Goal: Task Accomplishment & Management: Complete application form

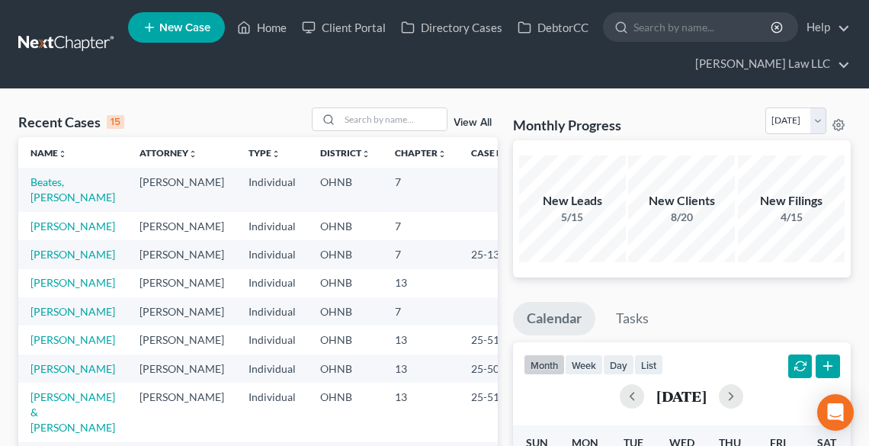
click at [70, 174] on td "Beates, [PERSON_NAME]" at bounding box center [72, 189] width 109 height 43
click at [69, 178] on link "Beates, [PERSON_NAME]" at bounding box center [72, 189] width 85 height 28
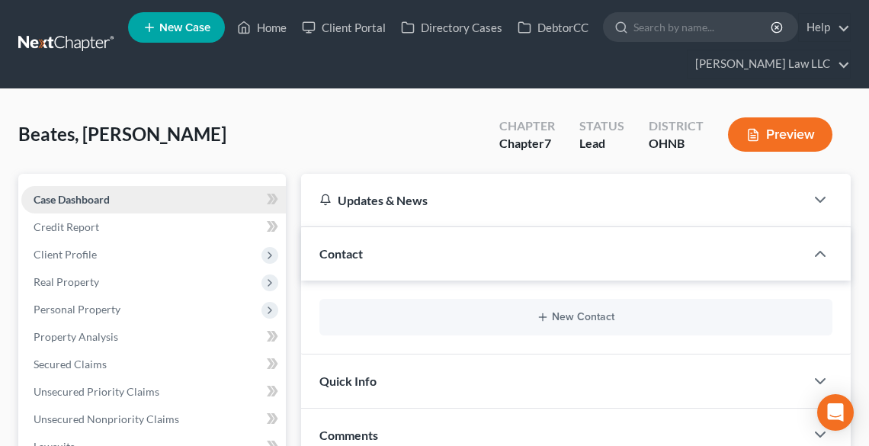
click at [61, 194] on span "Case Dashboard" at bounding box center [72, 199] width 76 height 13
click at [541, 142] on div "Chapter 7" at bounding box center [527, 144] width 56 height 18
click at [79, 203] on span "Case Dashboard" at bounding box center [72, 199] width 76 height 13
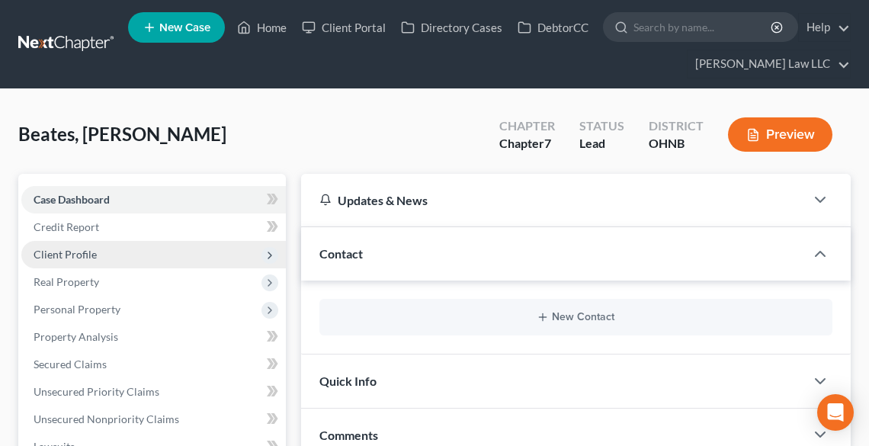
click at [91, 244] on span "Client Profile" at bounding box center [153, 254] width 264 height 27
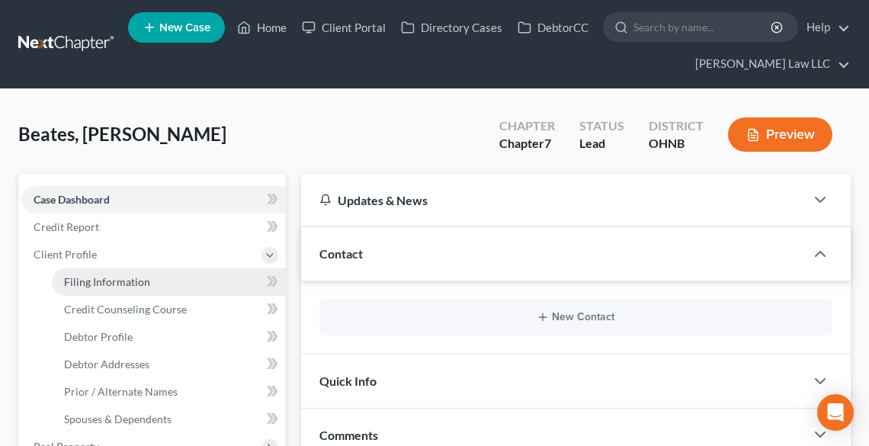
click at [101, 275] on span "Filing Information" at bounding box center [107, 281] width 86 height 13
select select "1"
select select "0"
select select "36"
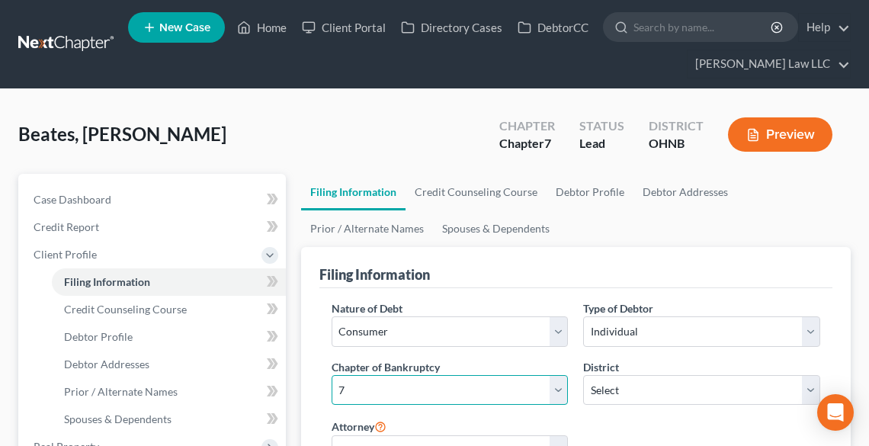
click at [466, 395] on select "Select 7 11 12 13" at bounding box center [449, 390] width 237 height 30
select select "3"
click at [331, 375] on select "Select 7 11 12 13" at bounding box center [449, 390] width 237 height 30
click at [183, 27] on span "New Case" at bounding box center [184, 27] width 51 height 11
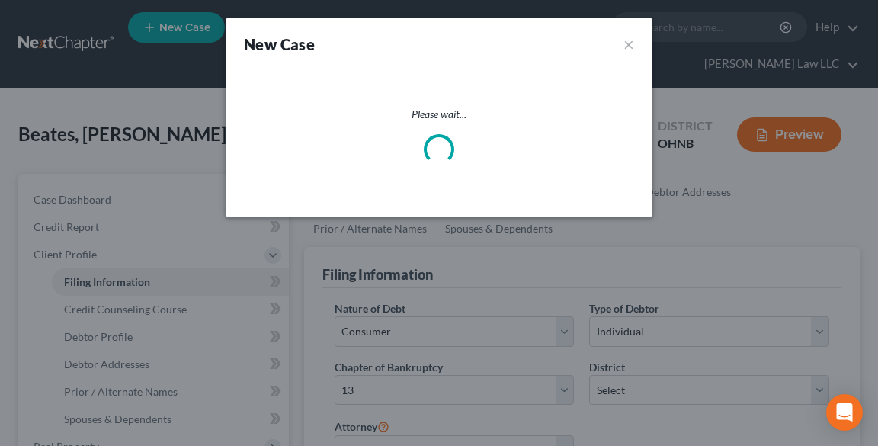
select select "61"
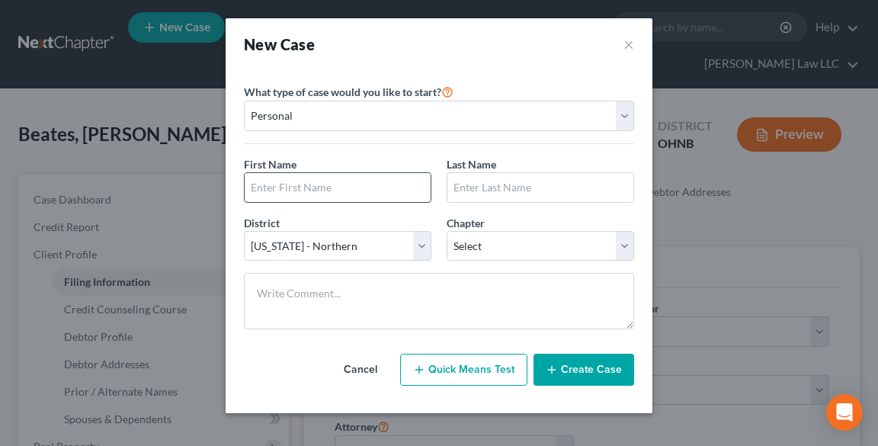
click at [312, 184] on input "text" at bounding box center [338, 187] width 186 height 29
type input "Mark"
type input "[PERSON_NAME]"
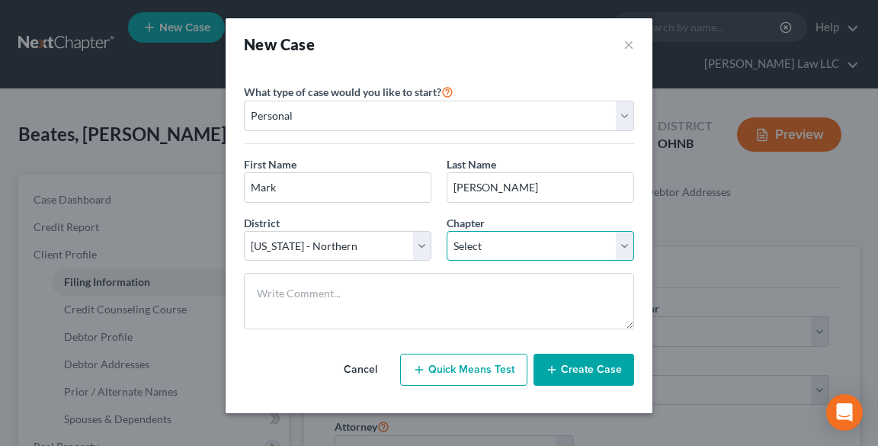
click at [504, 235] on select "Select 7 11 12 13" at bounding box center [540, 246] width 187 height 30
select select "0"
click at [447, 231] on select "Select 7 11 12 13" at bounding box center [540, 246] width 187 height 30
click at [604, 358] on button "Create Case" at bounding box center [583, 370] width 101 height 32
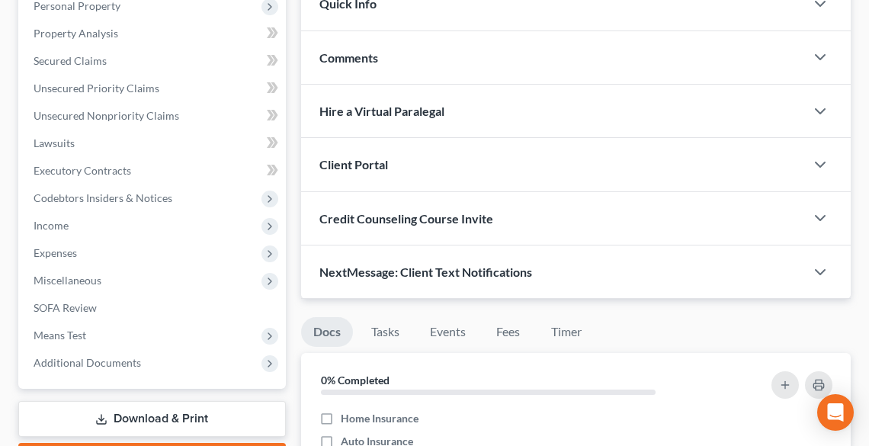
scroll to position [305, 0]
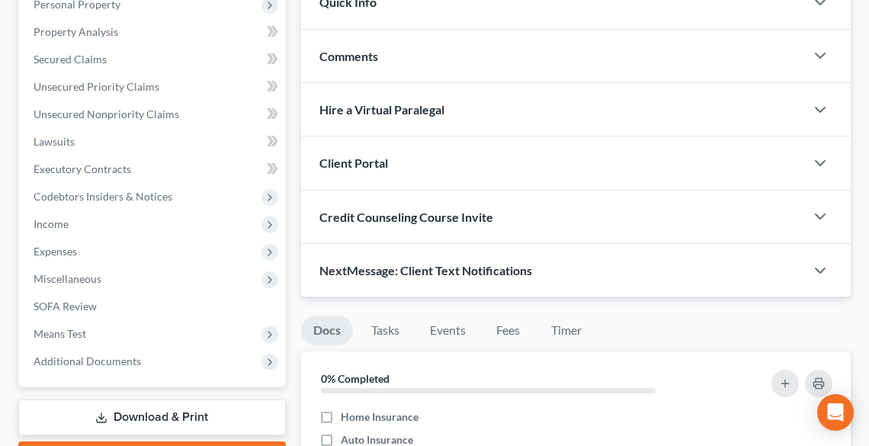
click at [375, 165] on span "Client Portal" at bounding box center [353, 162] width 69 height 14
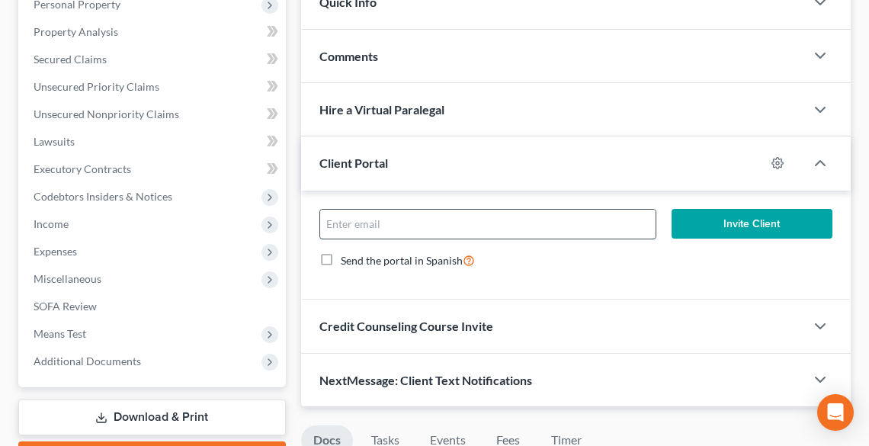
click at [402, 229] on input "email" at bounding box center [487, 224] width 335 height 29
type input "[PERSON_NAME][EMAIL_ADDRESS][DOMAIN_NAME]"
click at [782, 216] on button "Invite Client" at bounding box center [751, 224] width 161 height 30
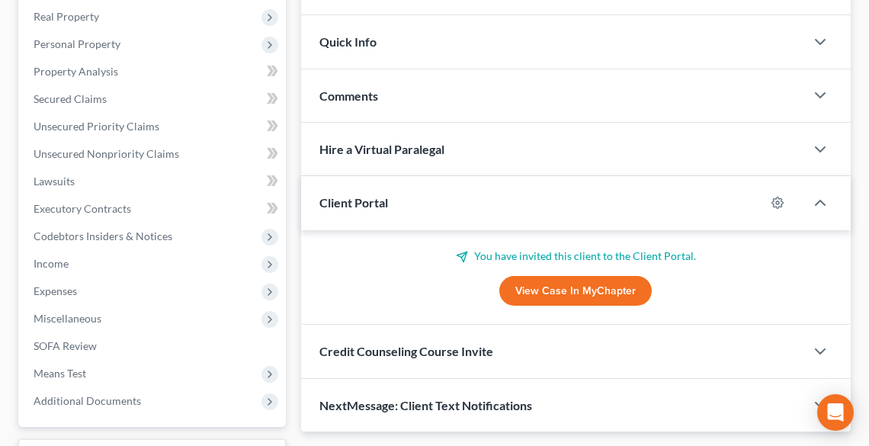
scroll to position [244, 0]
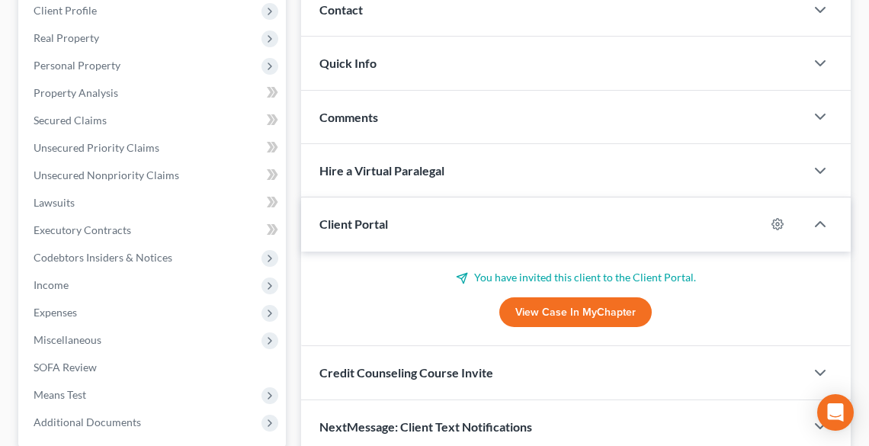
click at [492, 117] on div "Comments" at bounding box center [553, 117] width 504 height 53
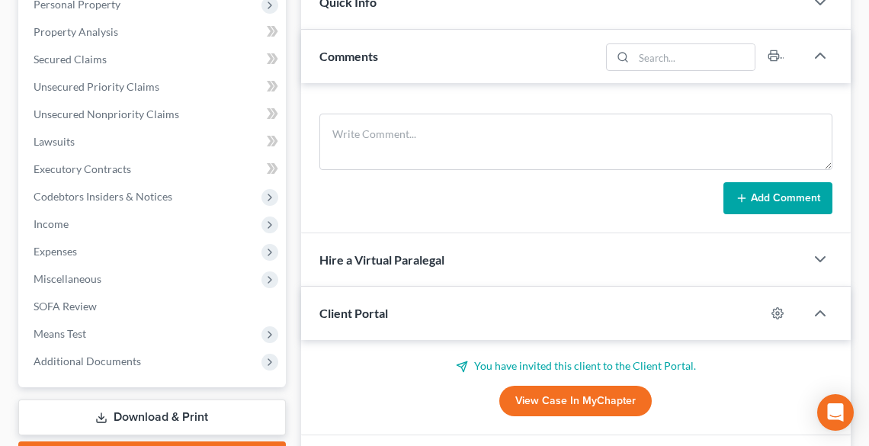
scroll to position [427, 0]
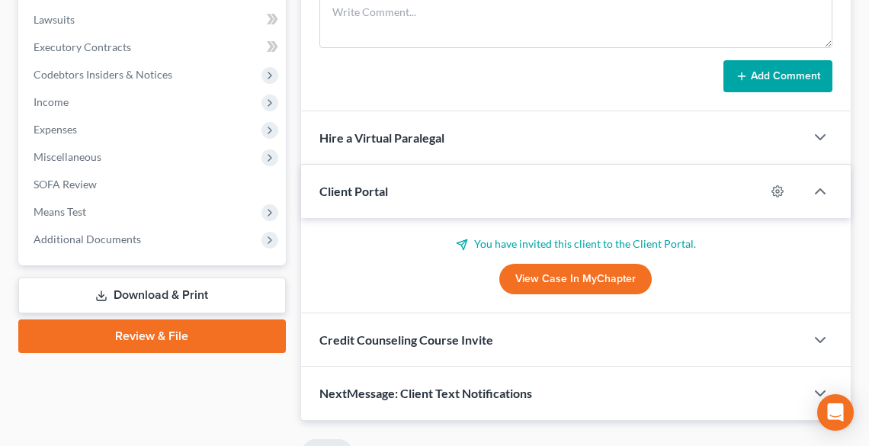
click at [384, 184] on span "Client Portal" at bounding box center [353, 191] width 69 height 14
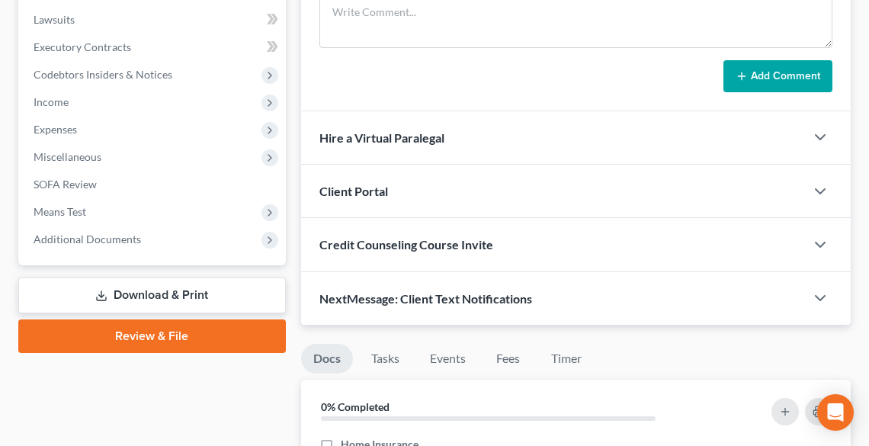
click at [397, 196] on div "Client Portal" at bounding box center [553, 191] width 504 height 53
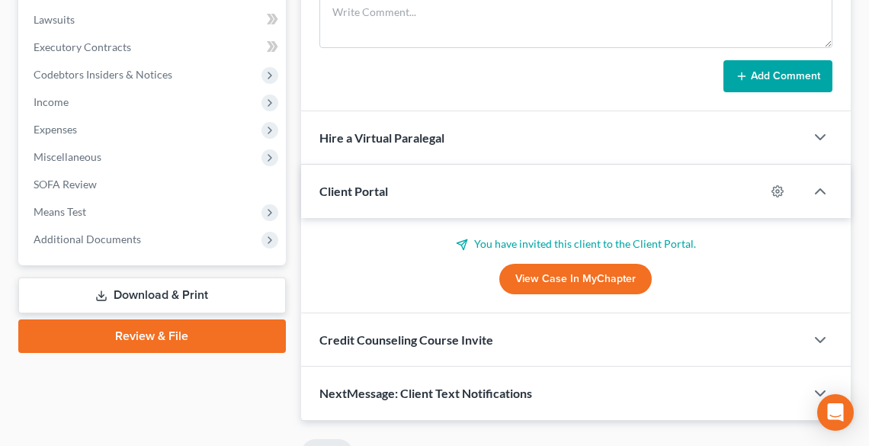
click at [585, 277] on link "View Case in MyChapter" at bounding box center [575, 279] width 152 height 30
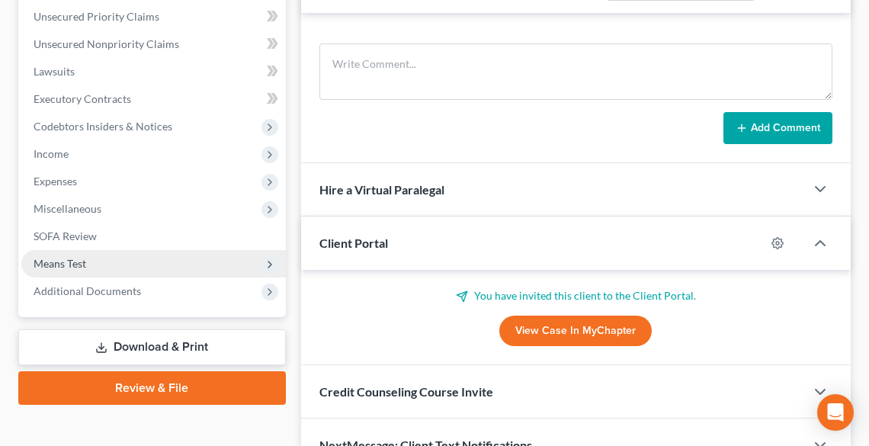
scroll to position [305, 0]
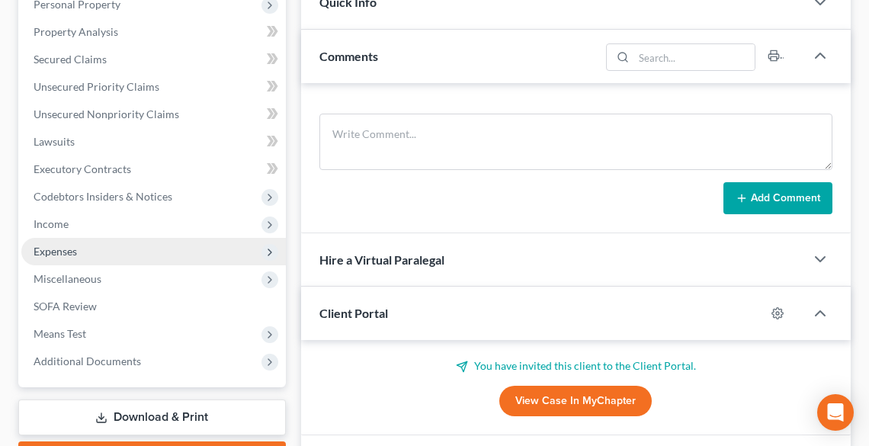
click at [71, 251] on span "Expenses" at bounding box center [55, 251] width 43 height 13
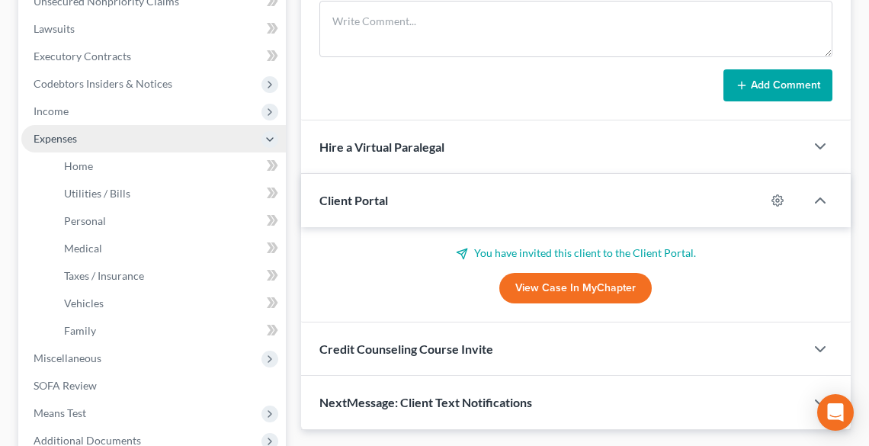
scroll to position [427, 0]
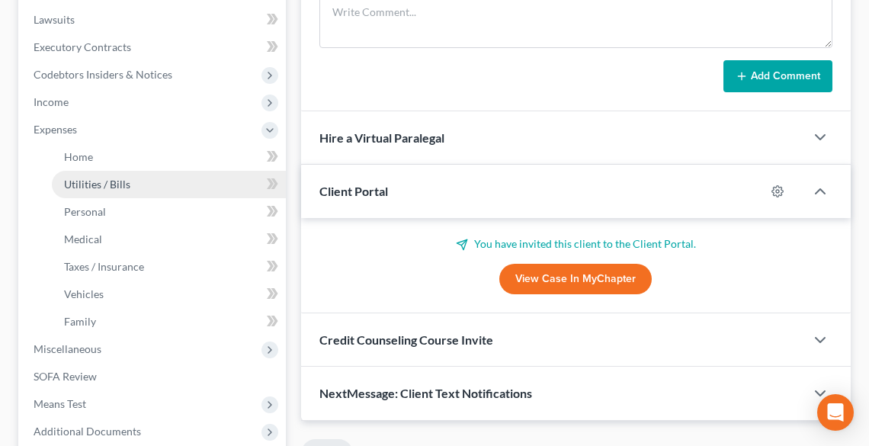
click at [76, 180] on span "Utilities / Bills" at bounding box center [97, 184] width 66 height 13
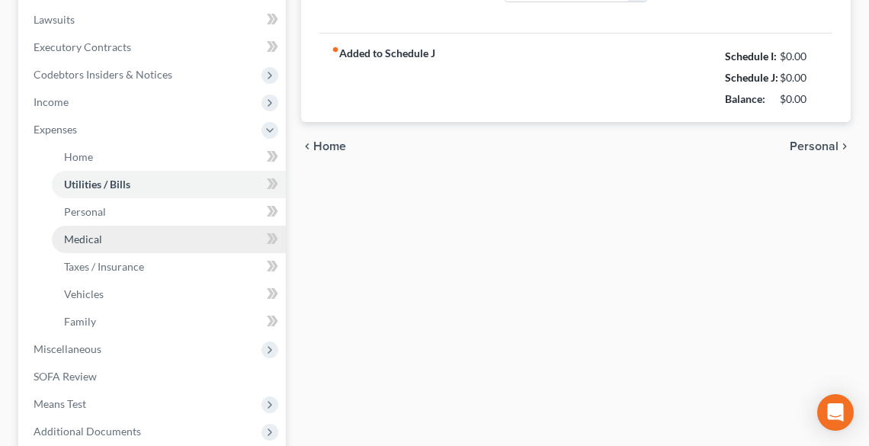
type input "0.00"
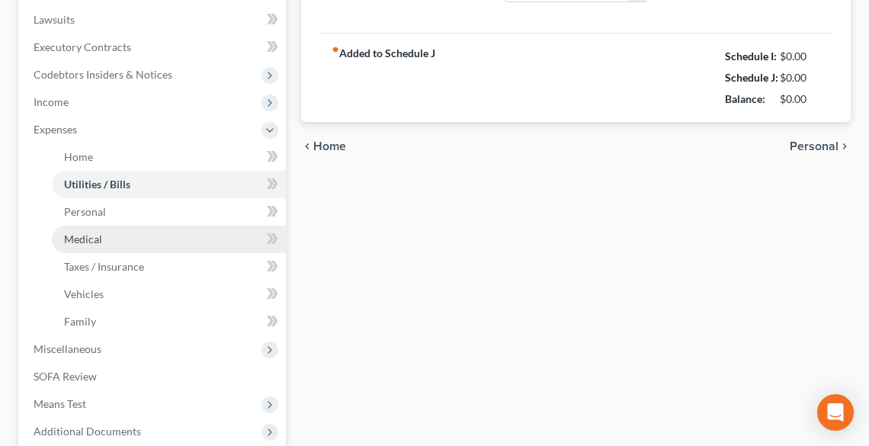
type input "0.00"
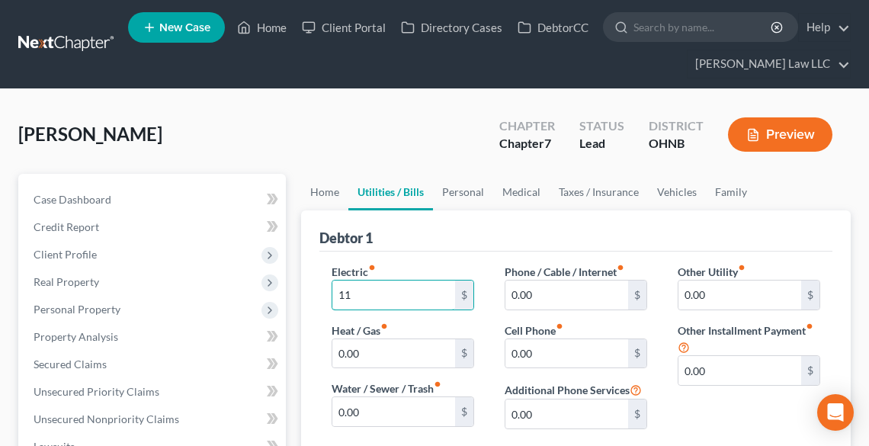
type input "1"
type input "150.00"
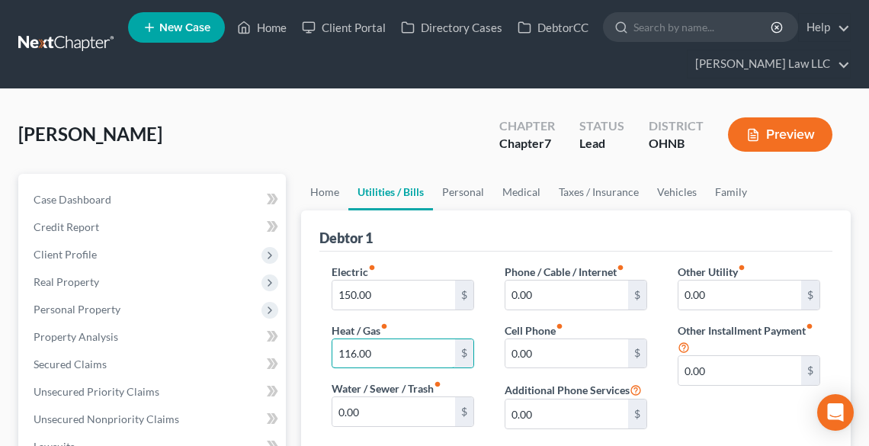
type input "116.00"
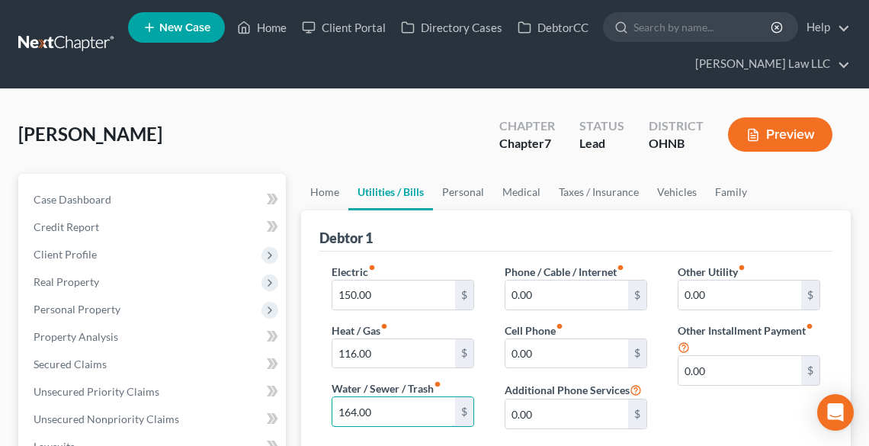
type input "164.00"
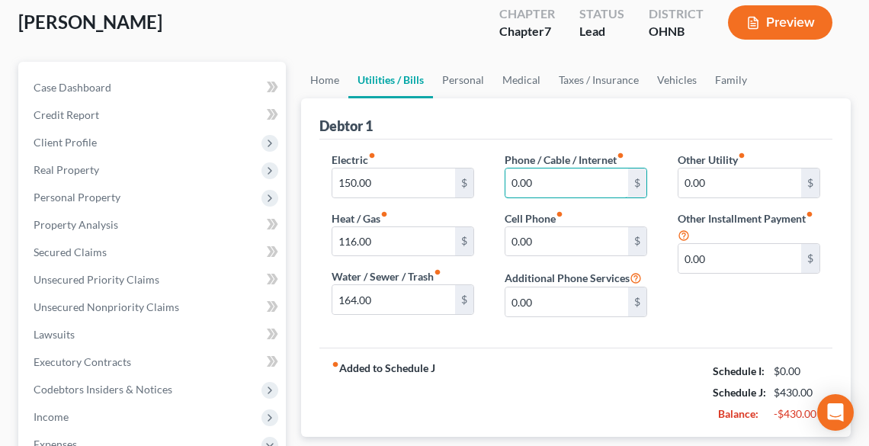
scroll to position [122, 0]
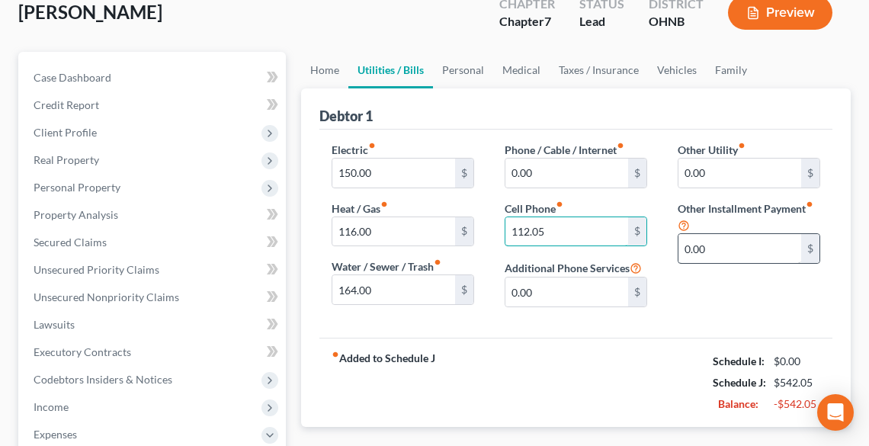
type input "112.05"
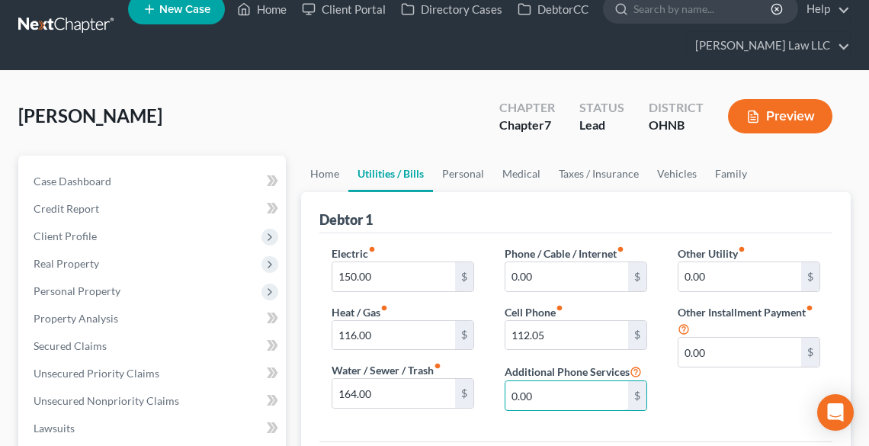
scroll to position [0, 0]
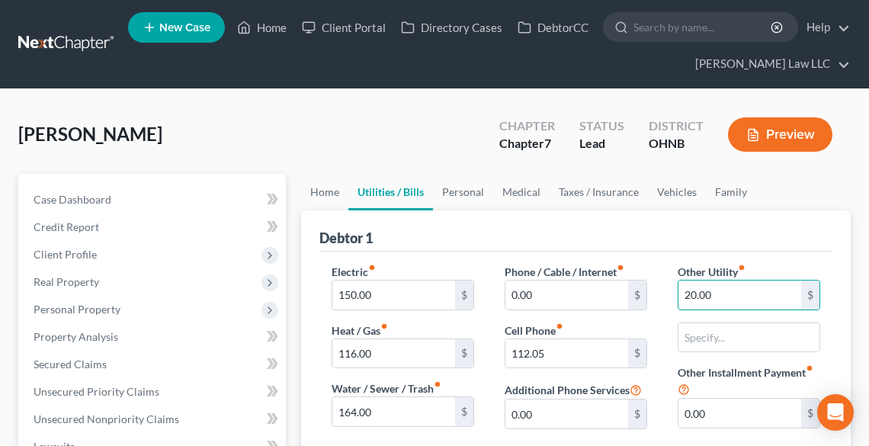
type input "20.00"
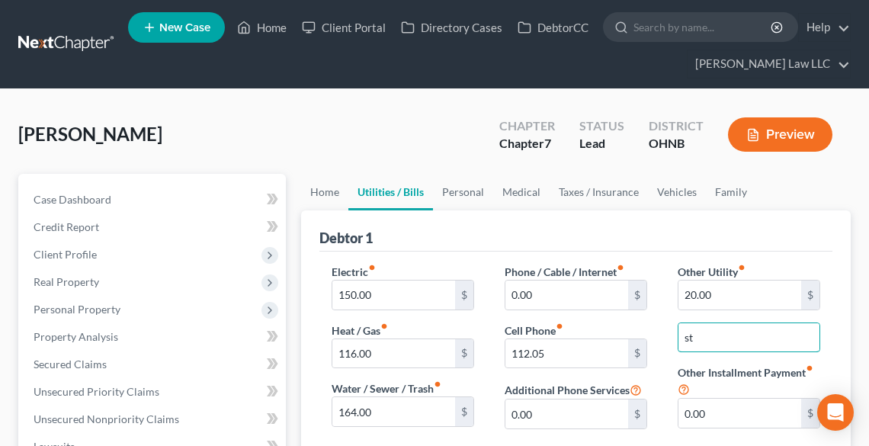
type input "Streaming Apps"
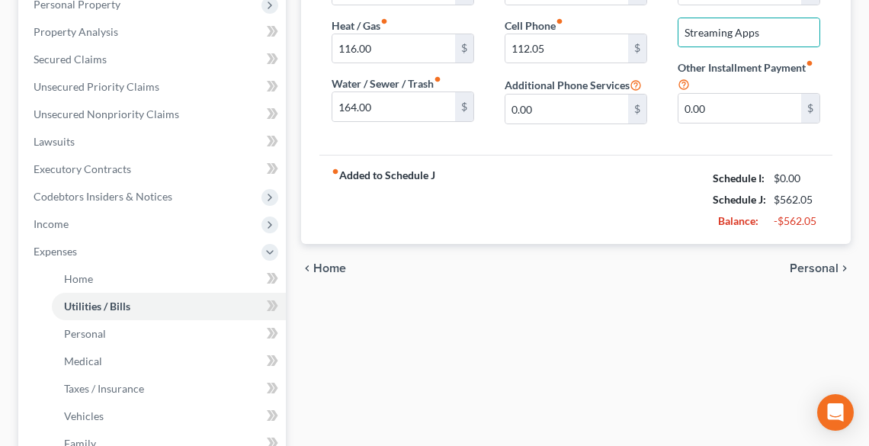
click at [827, 267] on span "Personal" at bounding box center [813, 268] width 49 height 12
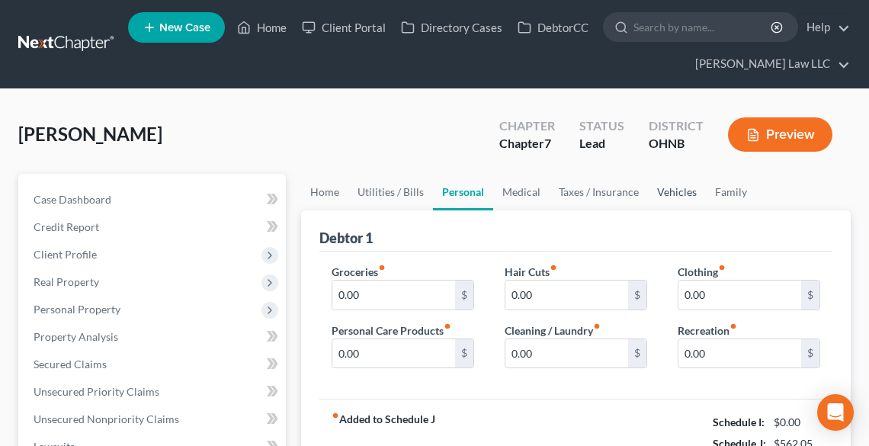
click at [665, 192] on link "Vehicles" at bounding box center [677, 192] width 58 height 37
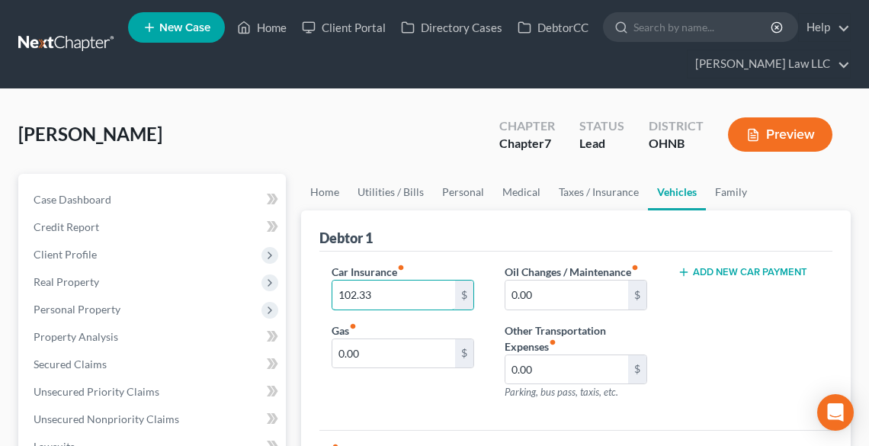
type input "102.33"
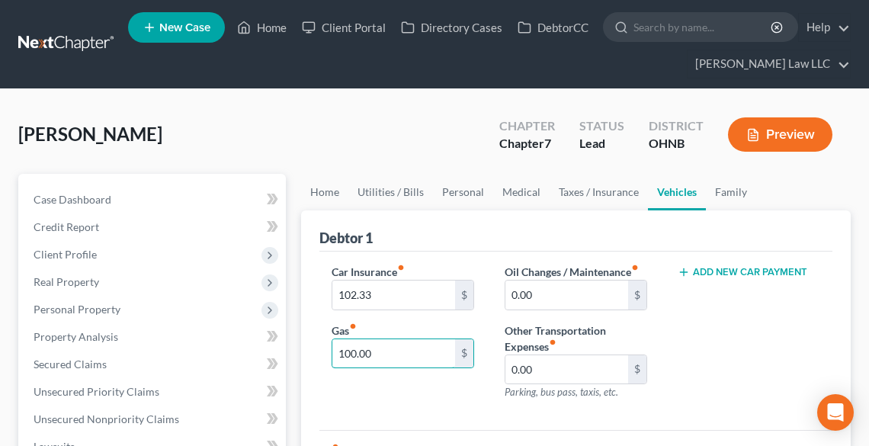
type input "100.00"
click at [456, 192] on link "Personal" at bounding box center [463, 192] width 60 height 37
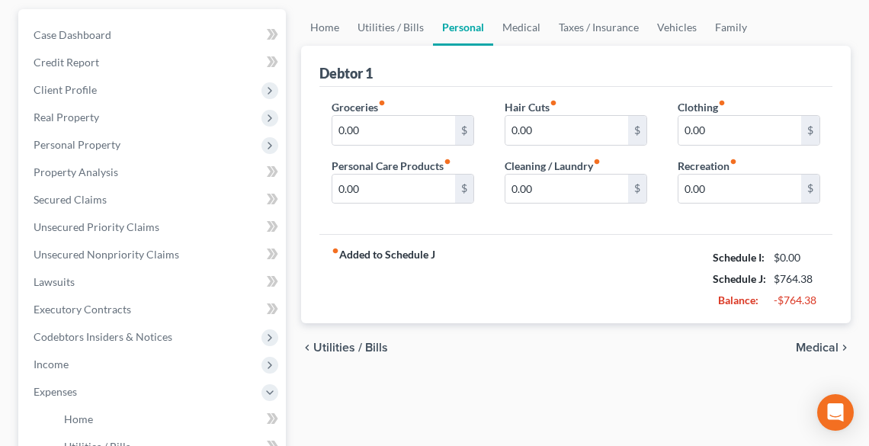
scroll to position [183, 0]
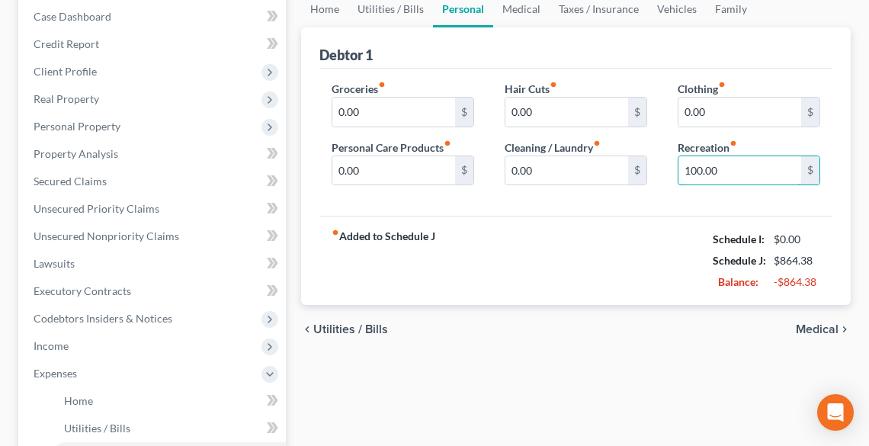
type input "100.00"
click at [442, 104] on input "0.00" at bounding box center [393, 112] width 123 height 29
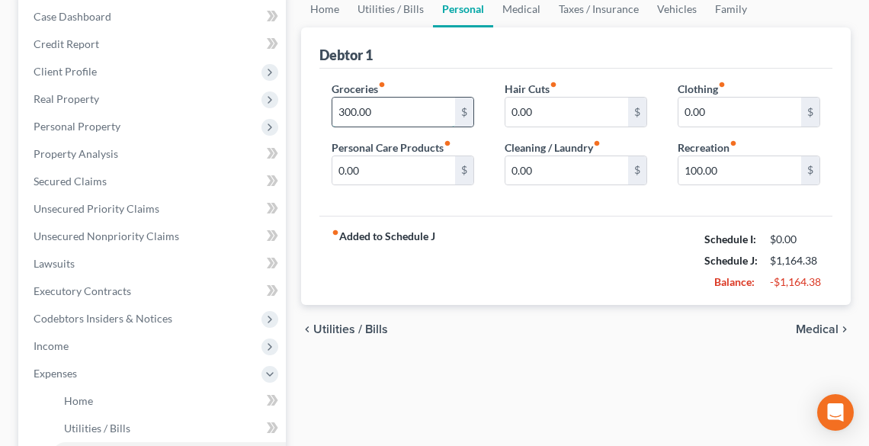
type input "300.00"
type input "10.00"
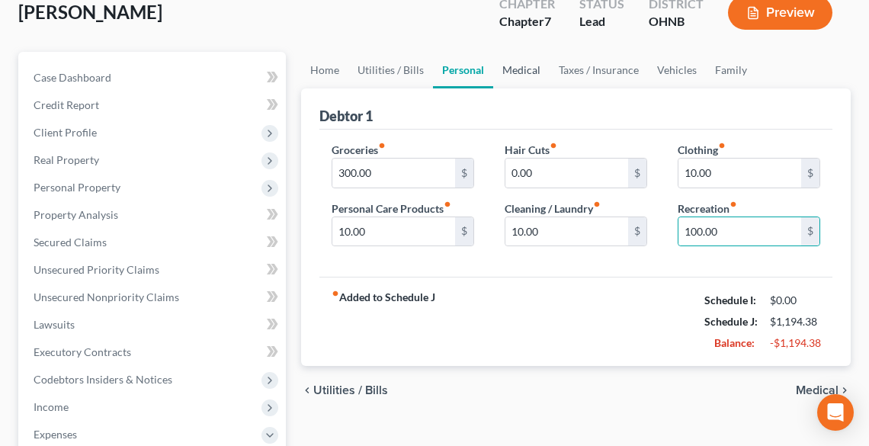
click at [517, 72] on link "Medical" at bounding box center [521, 70] width 56 height 37
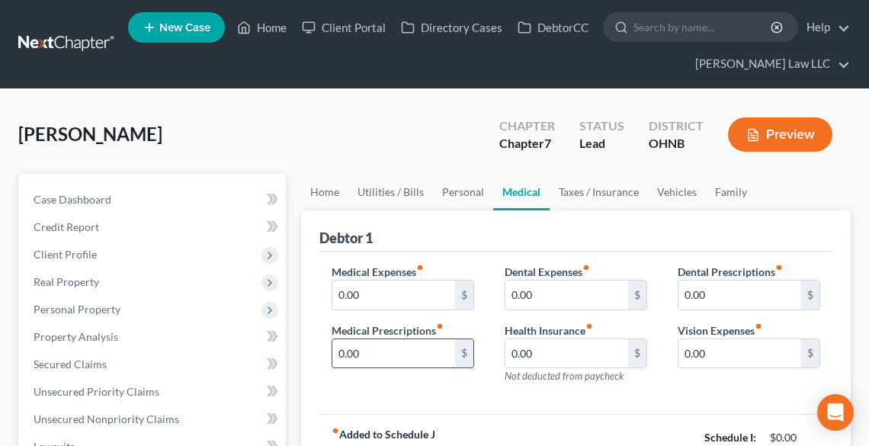
click at [424, 350] on input "0.00" at bounding box center [393, 353] width 123 height 29
type input "300.00"
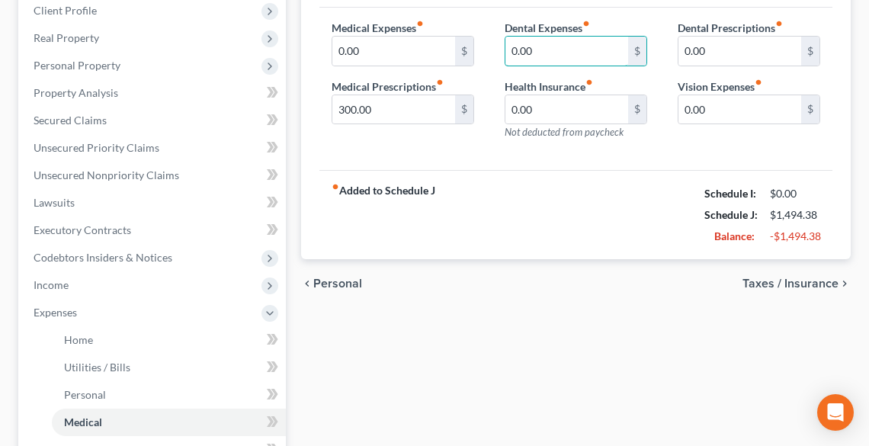
scroll to position [61, 0]
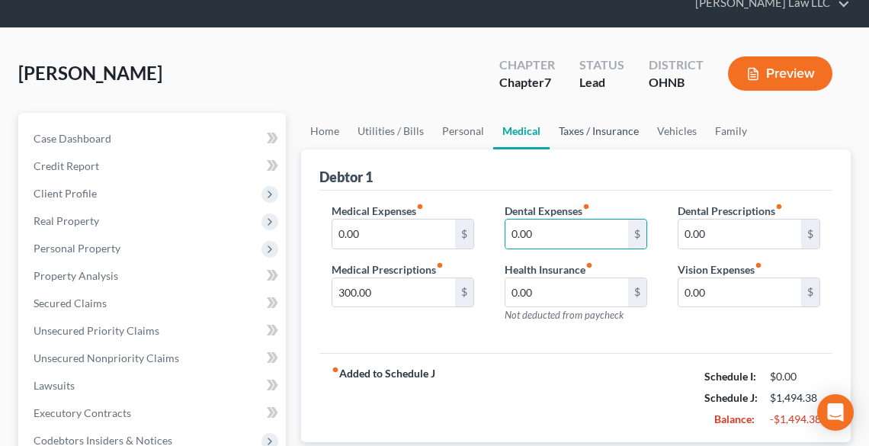
click at [613, 129] on link "Taxes / Insurance" at bounding box center [598, 131] width 98 height 37
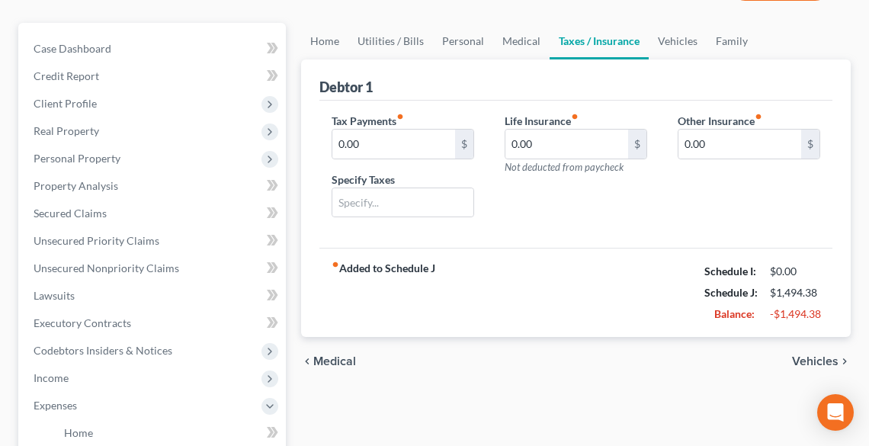
scroll to position [122, 0]
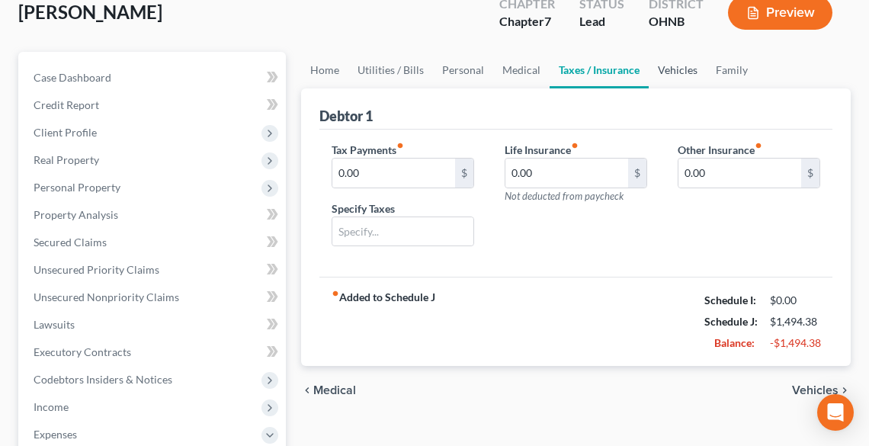
click at [674, 66] on link "Vehicles" at bounding box center [678, 70] width 58 height 37
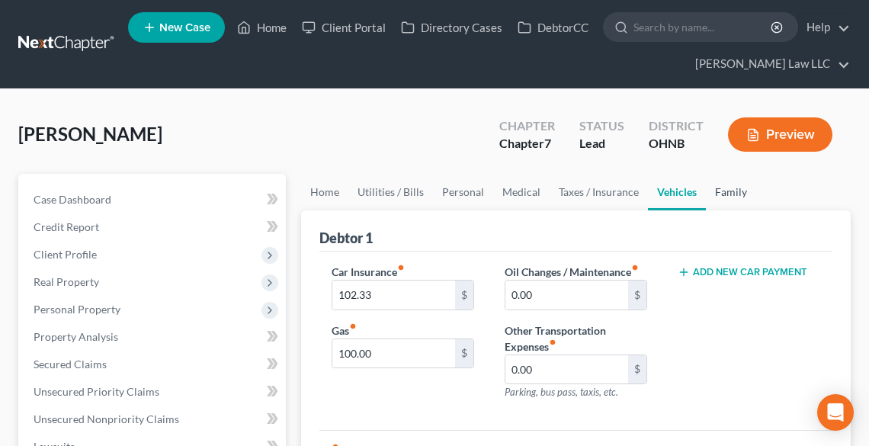
click at [729, 187] on link "Family" at bounding box center [731, 192] width 50 height 37
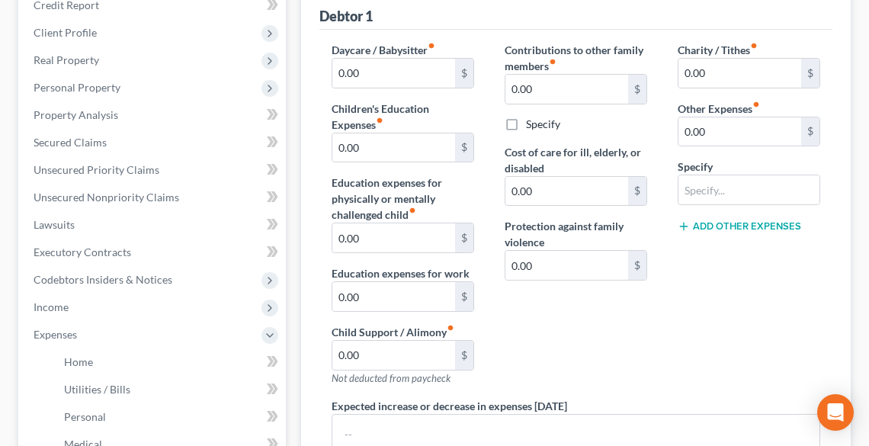
scroll to position [244, 0]
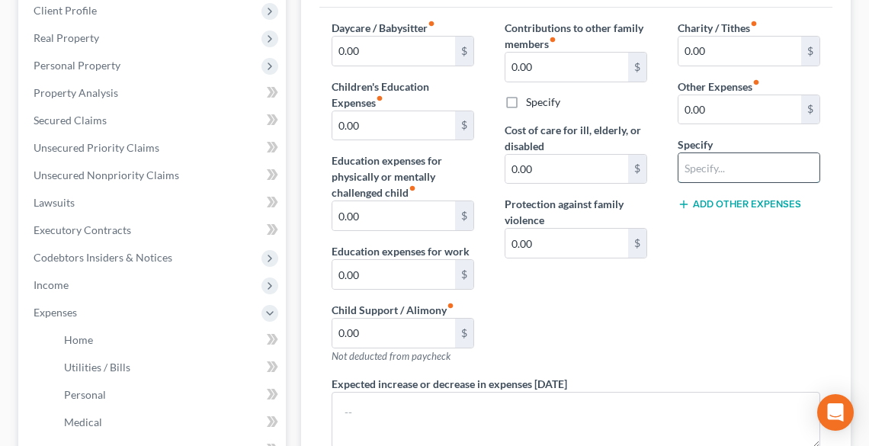
click at [759, 167] on input "text" at bounding box center [748, 167] width 141 height 29
type input "Pets/Vets"
type input "10.00"
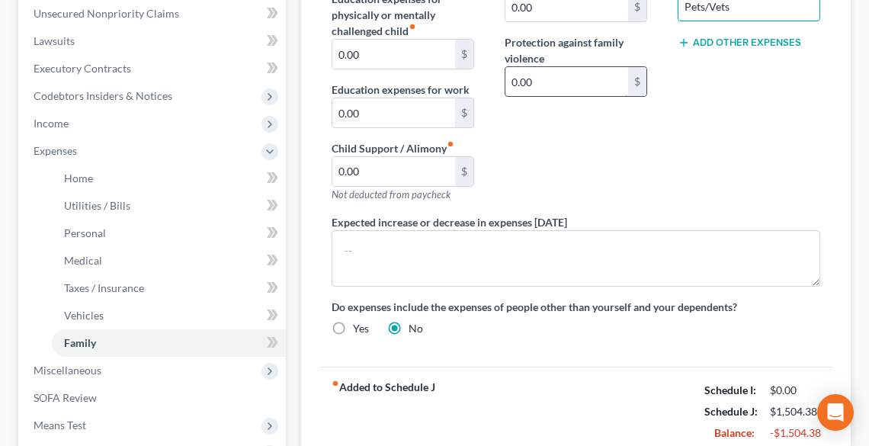
scroll to position [582, 0]
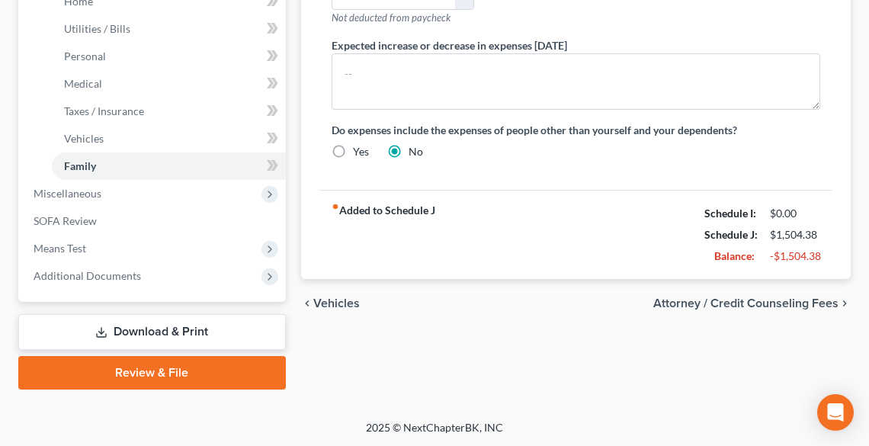
click at [226, 360] on link "Review & File" at bounding box center [151, 373] width 267 height 34
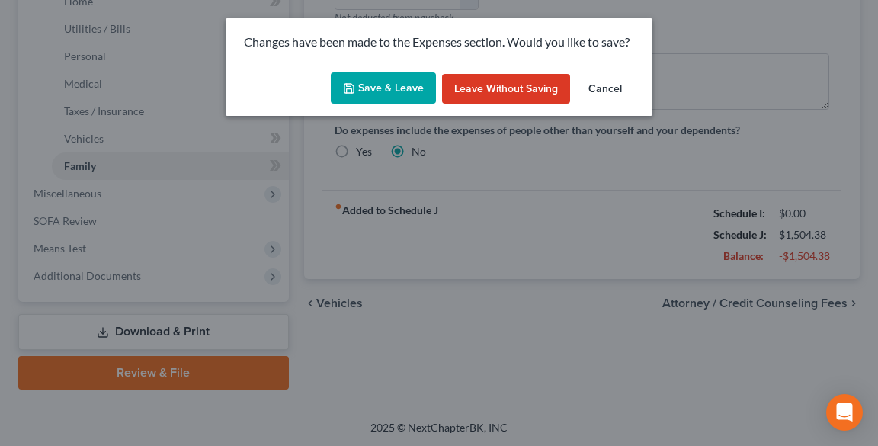
click at [383, 88] on button "Save & Leave" at bounding box center [383, 88] width 105 height 32
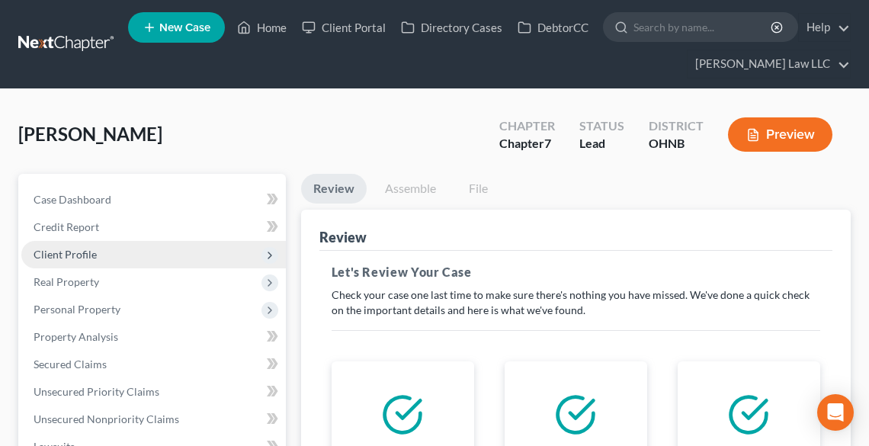
click at [110, 255] on span "Client Profile" at bounding box center [153, 254] width 264 height 27
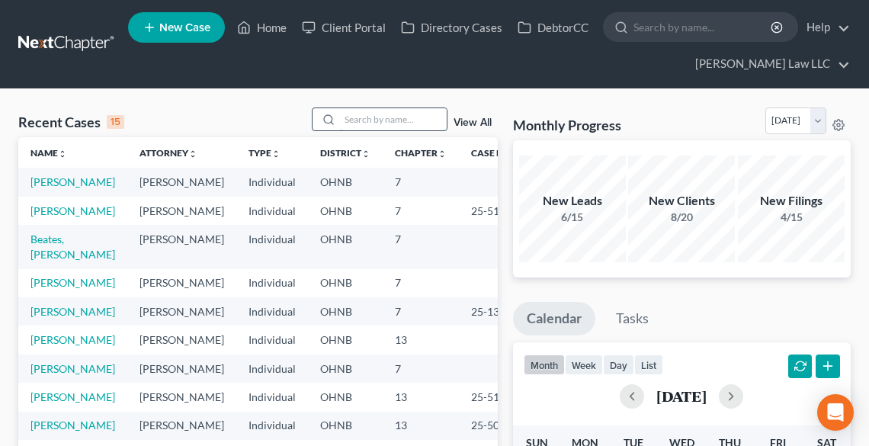
click at [365, 122] on input "search" at bounding box center [393, 119] width 107 height 22
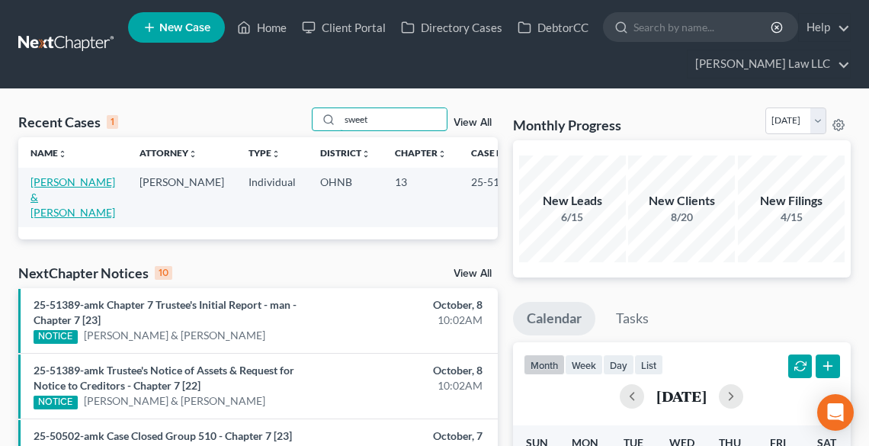
type input "sweet"
click at [45, 185] on link "[PERSON_NAME] & [PERSON_NAME]" at bounding box center [72, 196] width 85 height 43
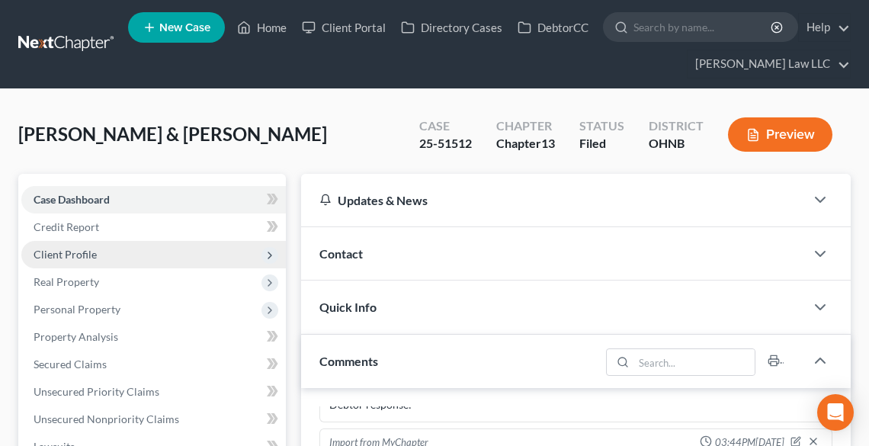
scroll to position [669, 0]
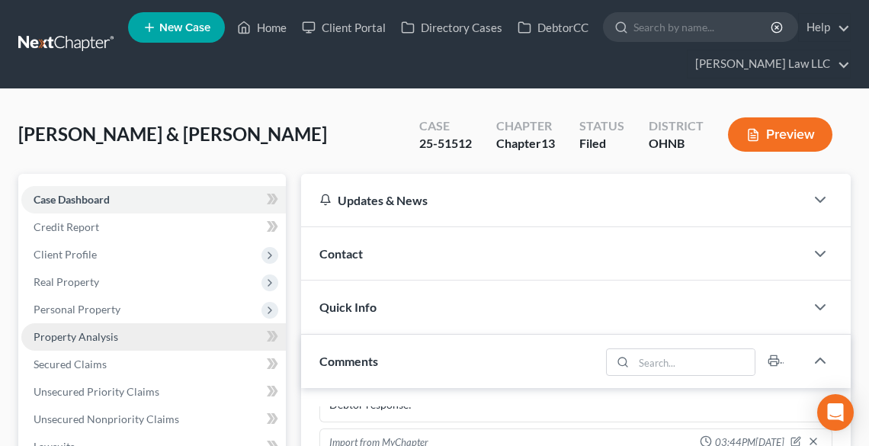
click at [103, 323] on link "Property Analysis" at bounding box center [153, 336] width 264 height 27
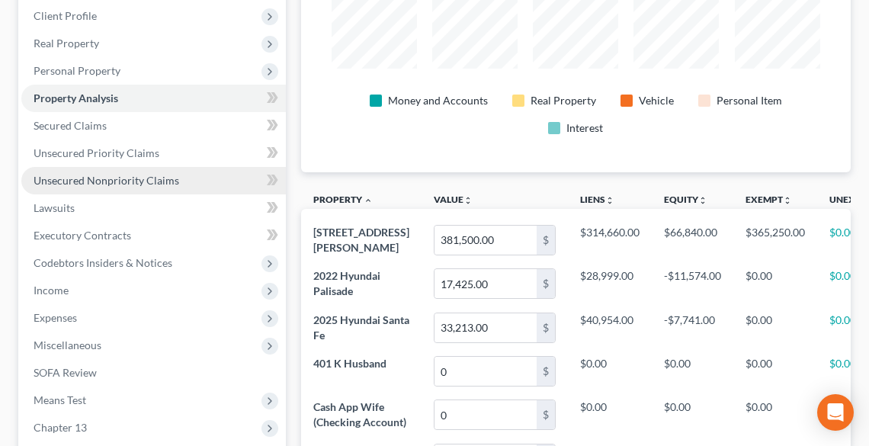
scroll to position [427, 0]
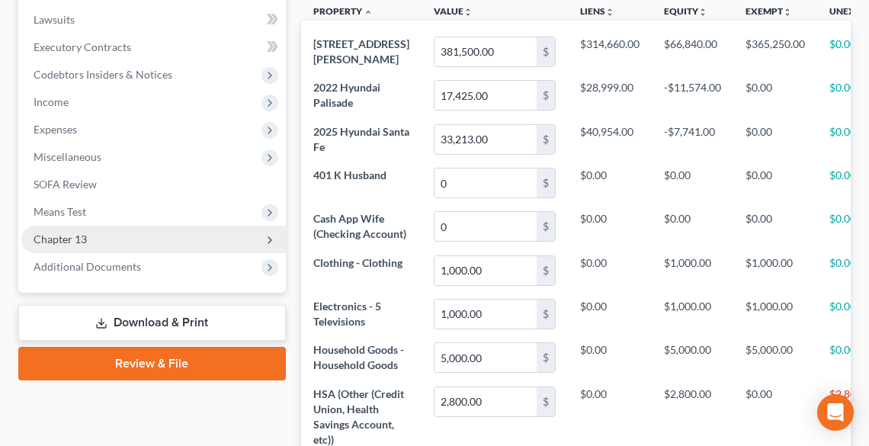
click at [70, 239] on span "Chapter 13" at bounding box center [60, 238] width 53 height 13
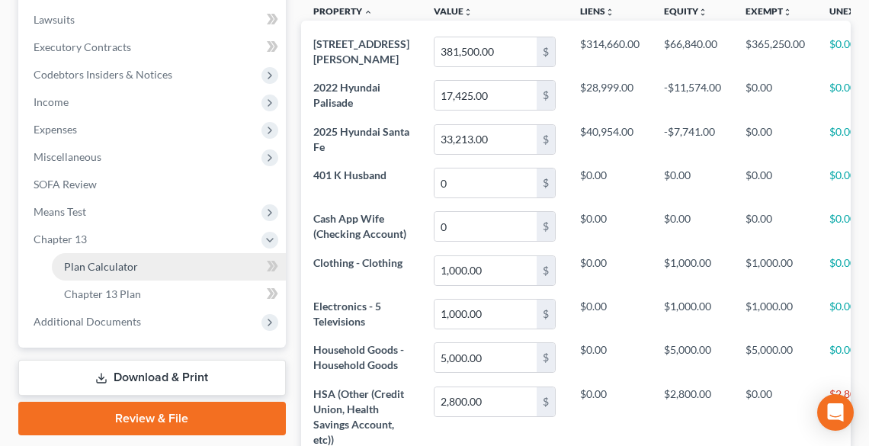
click at [92, 265] on span "Plan Calculator" at bounding box center [101, 266] width 74 height 13
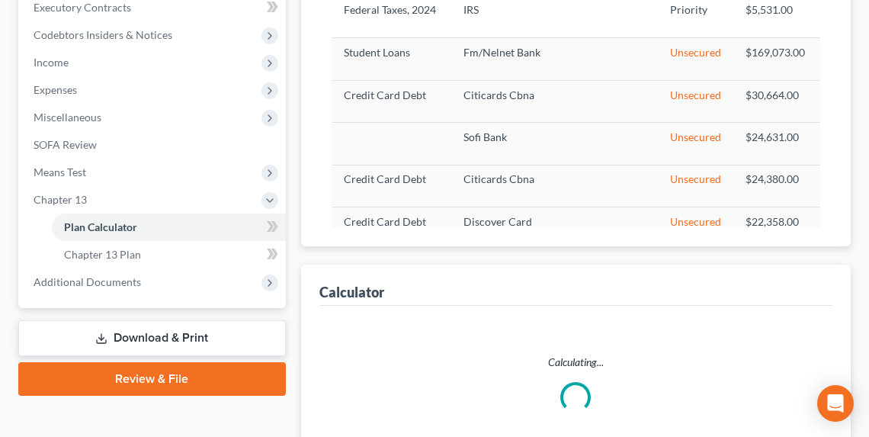
select select "59"
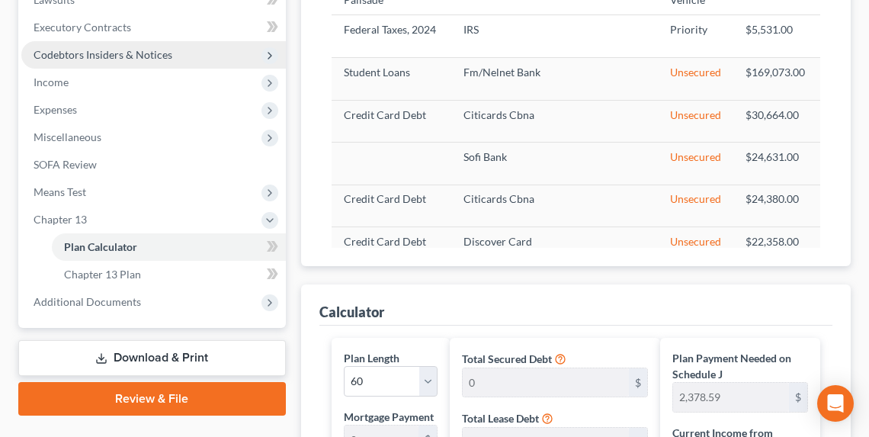
scroll to position [419, 0]
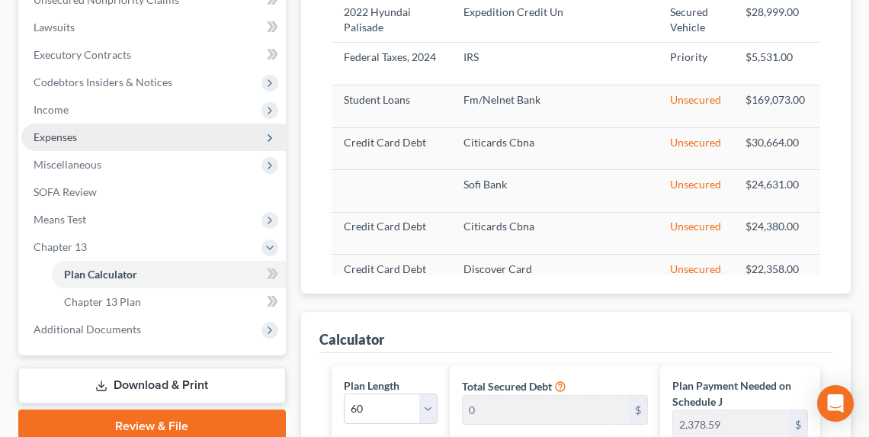
click at [86, 149] on span "Expenses" at bounding box center [153, 136] width 264 height 27
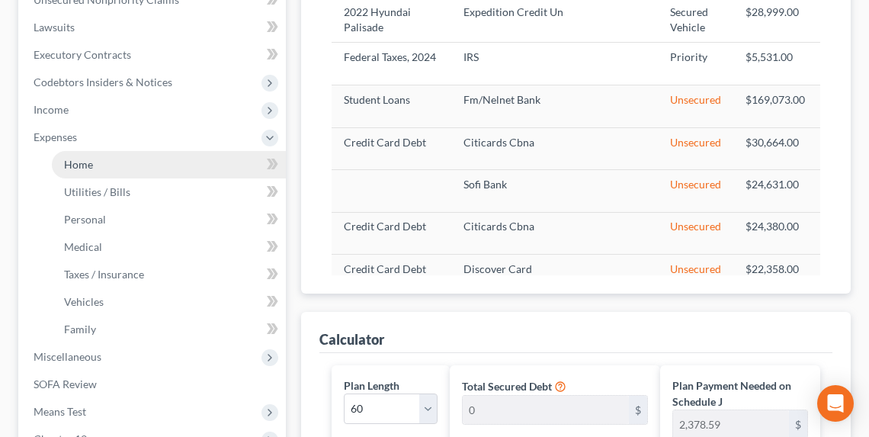
click at [91, 164] on span "Home" at bounding box center [78, 164] width 29 height 13
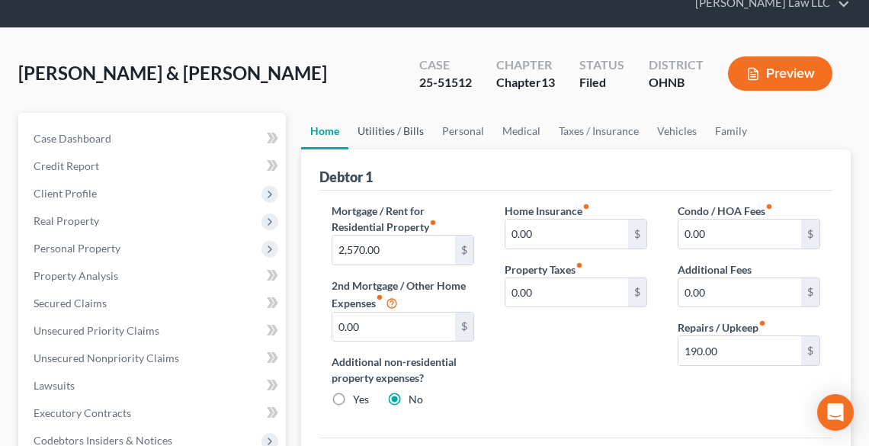
click at [389, 125] on link "Utilities / Bills" at bounding box center [390, 131] width 85 height 37
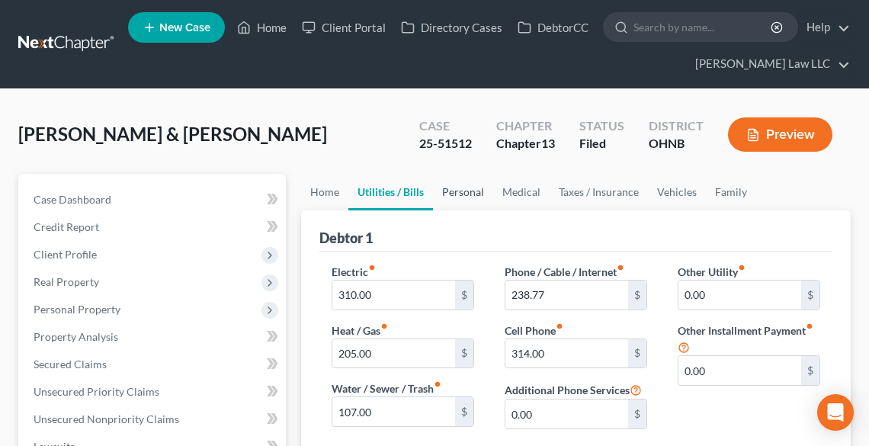
click at [463, 192] on link "Personal" at bounding box center [463, 192] width 60 height 37
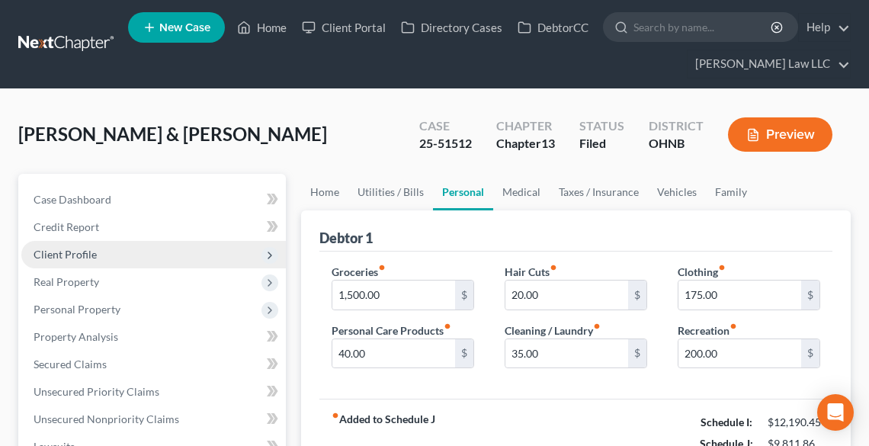
click at [91, 254] on span "Client Profile" at bounding box center [65, 254] width 63 height 13
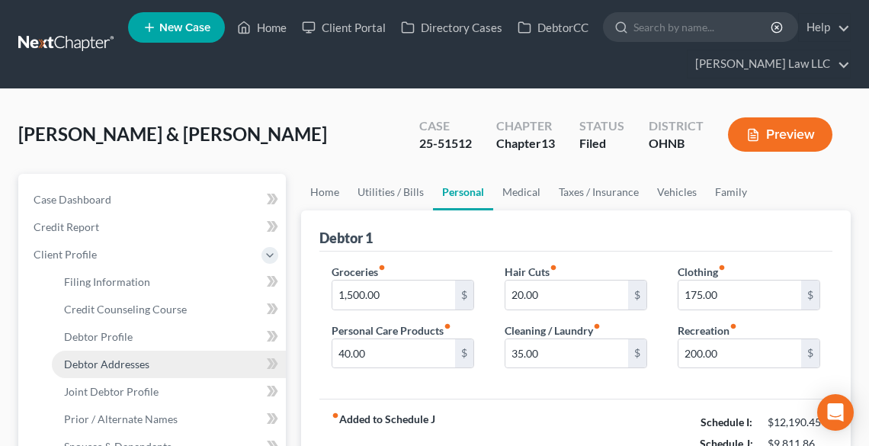
scroll to position [61, 0]
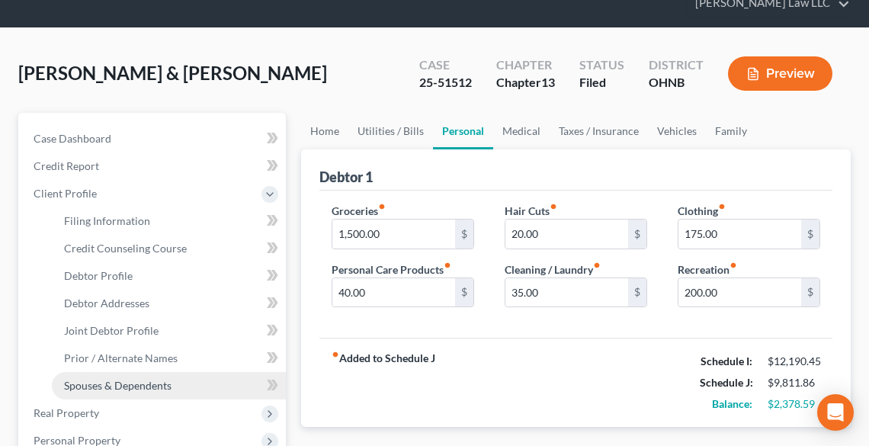
click at [107, 387] on span "Spouses & Dependents" at bounding box center [117, 385] width 107 height 13
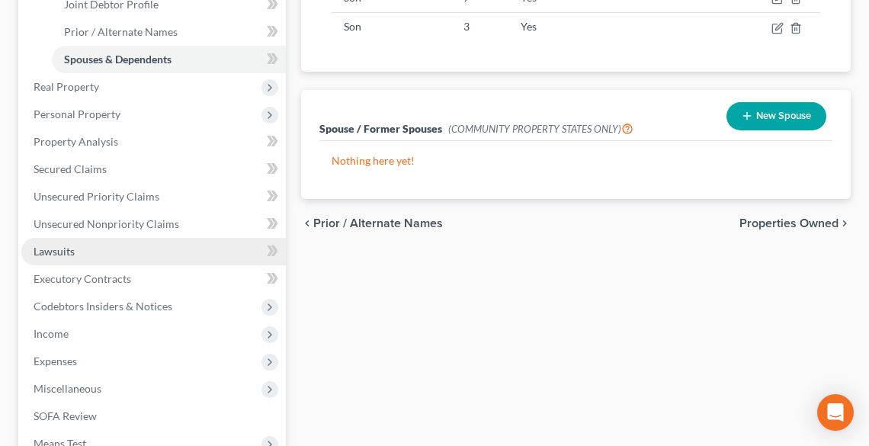
scroll to position [488, 0]
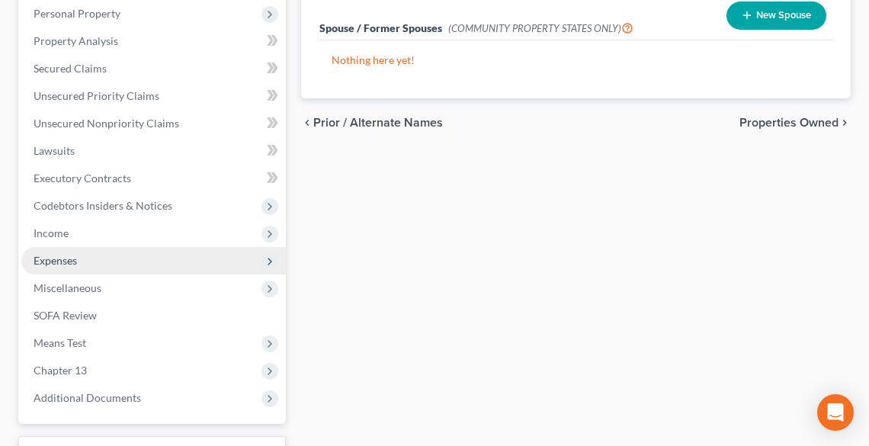
click at [62, 260] on span "Expenses" at bounding box center [55, 260] width 43 height 13
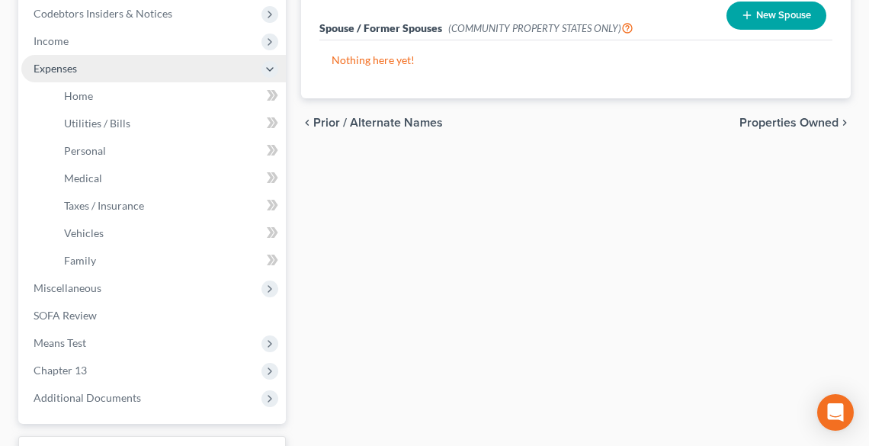
scroll to position [296, 0]
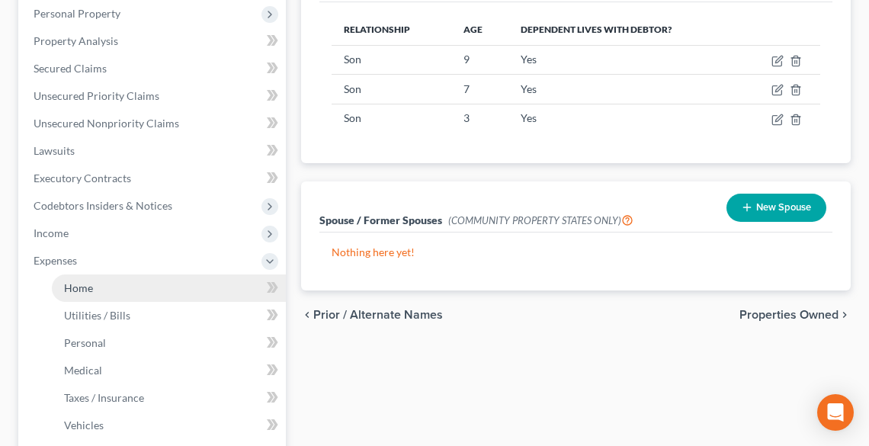
click at [84, 289] on span "Home" at bounding box center [78, 287] width 29 height 13
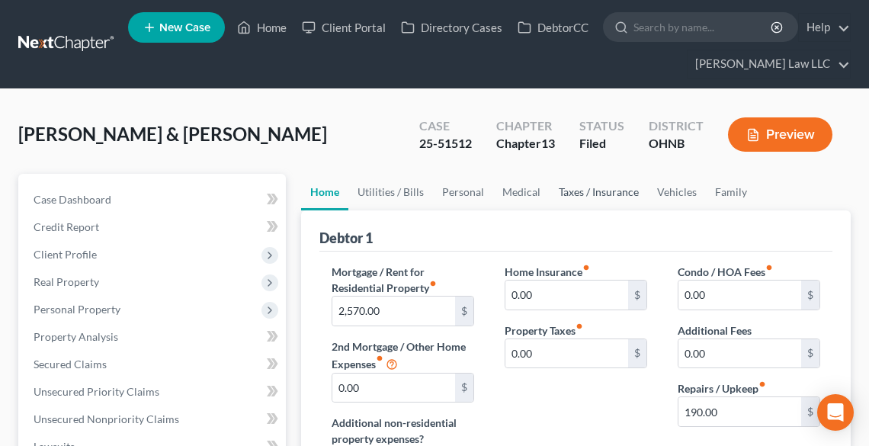
click at [612, 194] on link "Taxes / Insurance" at bounding box center [598, 192] width 98 height 37
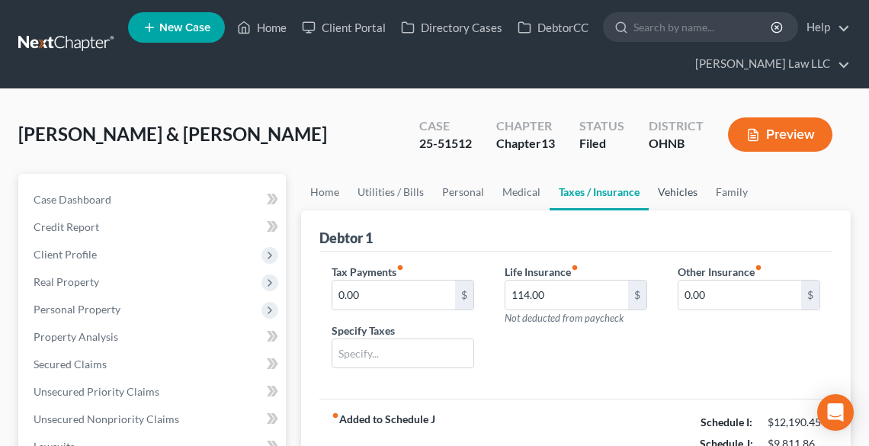
click at [678, 197] on link "Vehicles" at bounding box center [678, 192] width 58 height 37
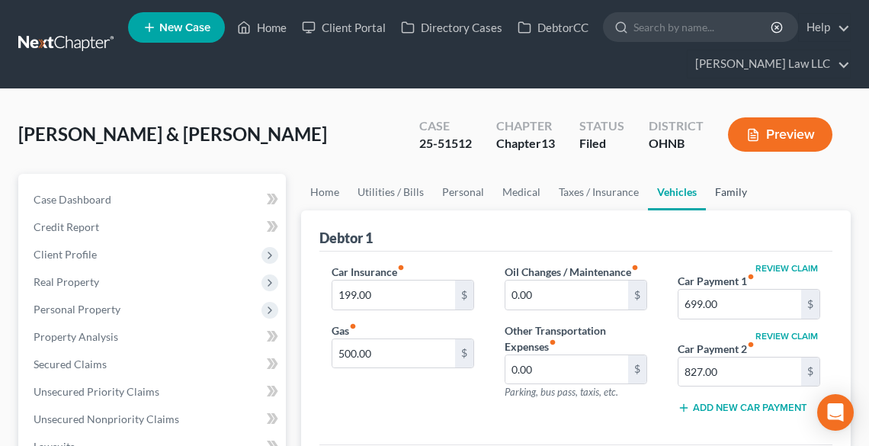
click at [723, 191] on link "Family" at bounding box center [731, 192] width 50 height 37
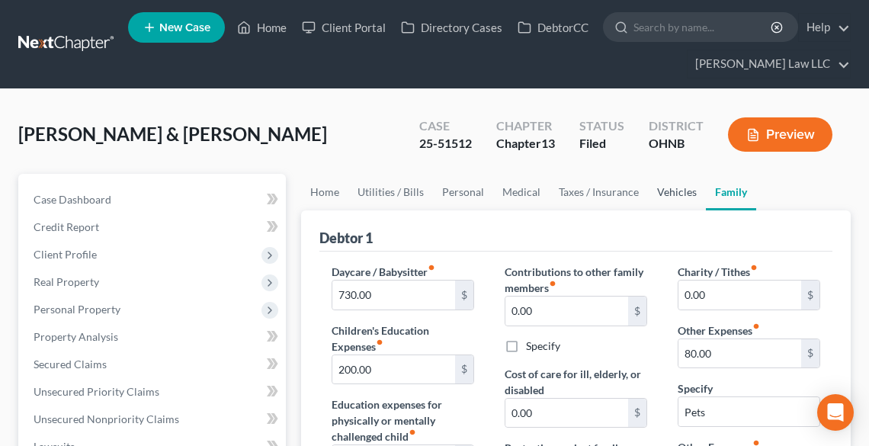
click at [666, 188] on link "Vehicles" at bounding box center [677, 192] width 58 height 37
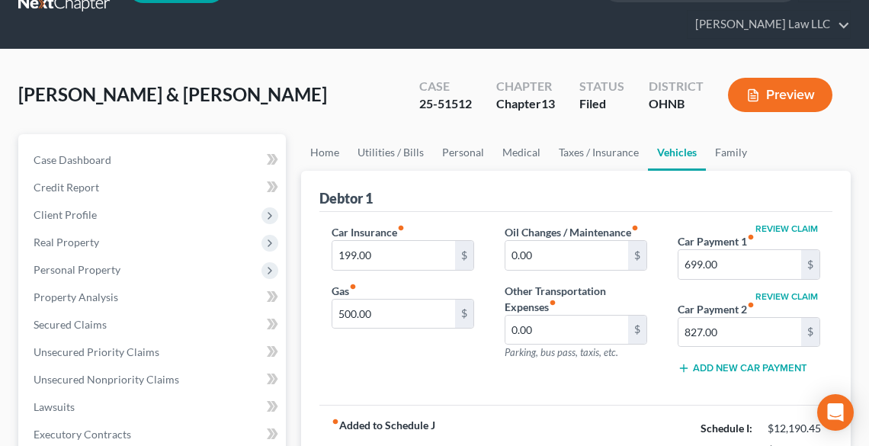
scroll to position [61, 0]
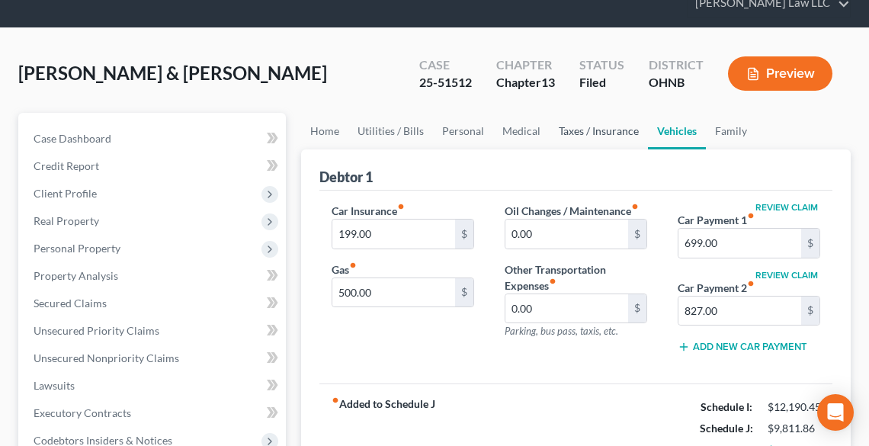
click at [578, 131] on link "Taxes / Insurance" at bounding box center [598, 131] width 98 height 37
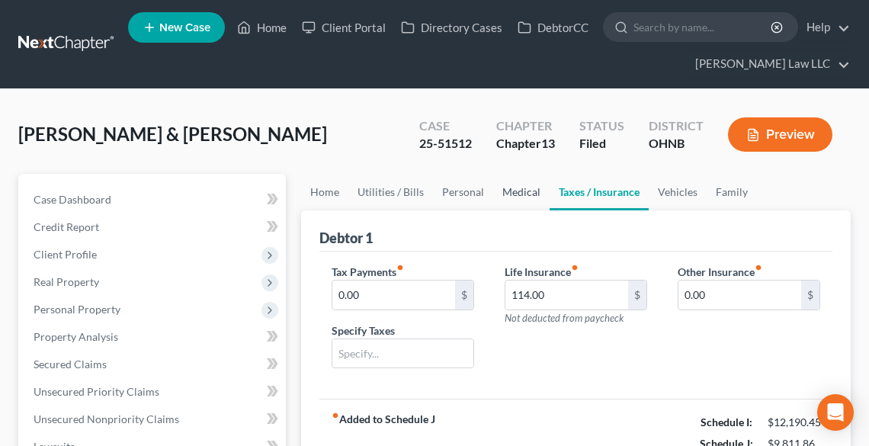
click at [520, 190] on link "Medical" at bounding box center [521, 192] width 56 height 37
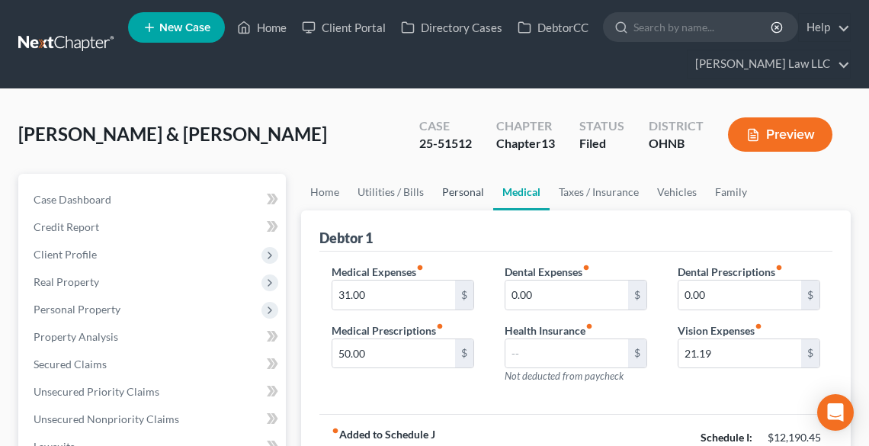
click at [455, 194] on link "Personal" at bounding box center [463, 192] width 60 height 37
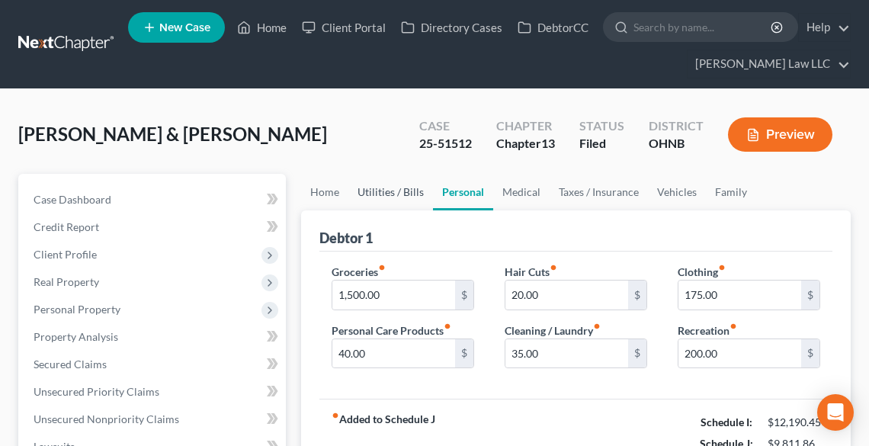
click at [386, 192] on link "Utilities / Bills" at bounding box center [390, 192] width 85 height 37
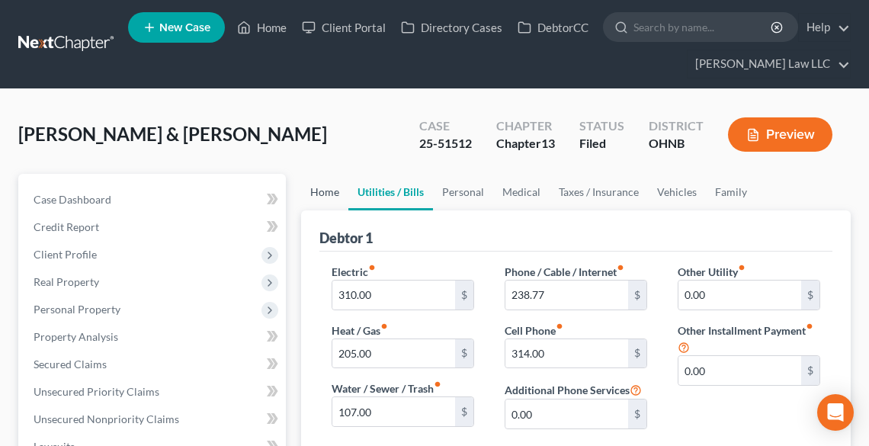
click at [327, 196] on link "Home" at bounding box center [324, 192] width 47 height 37
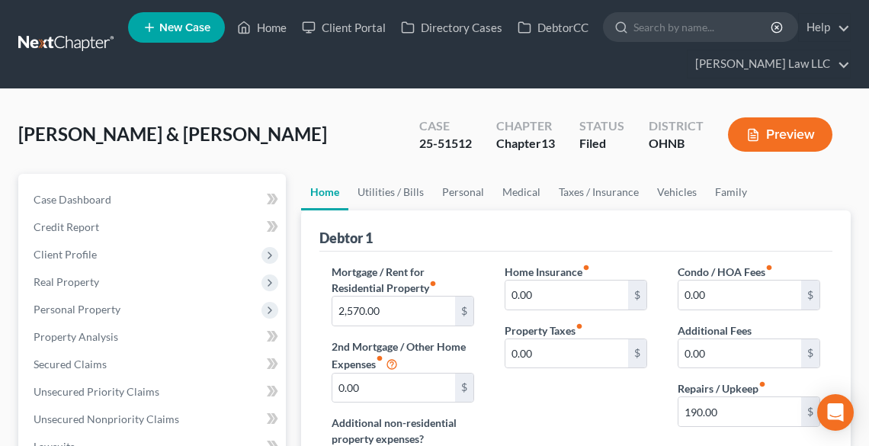
scroll to position [122, 0]
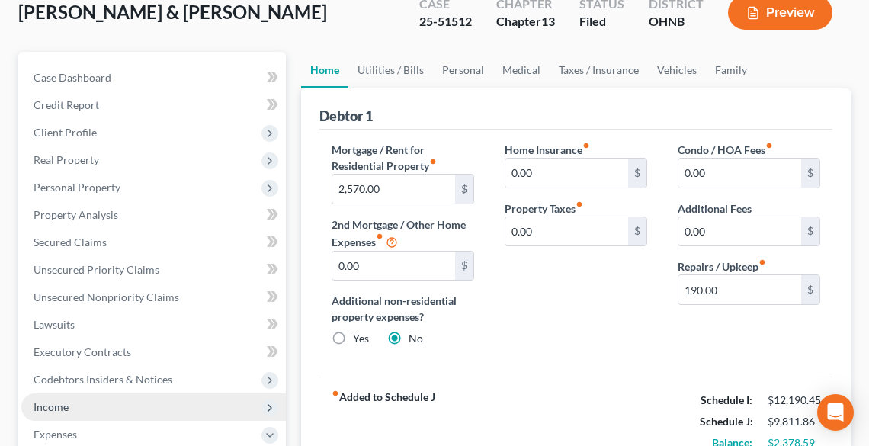
click at [93, 405] on span "Income" at bounding box center [153, 406] width 264 height 27
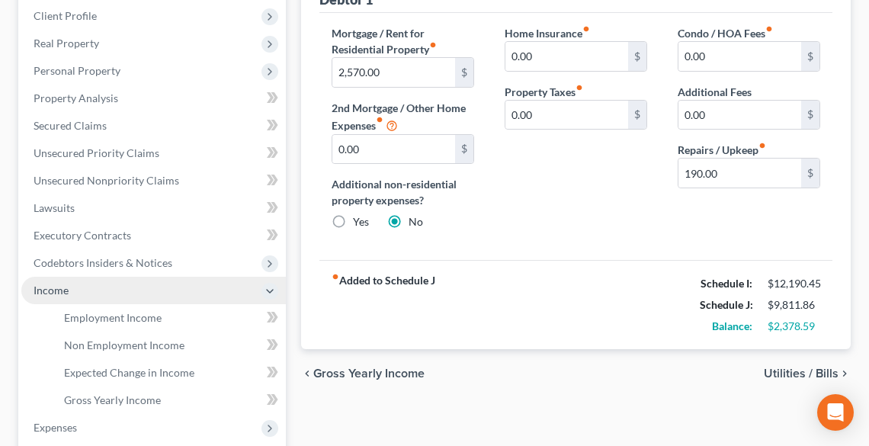
scroll to position [244, 0]
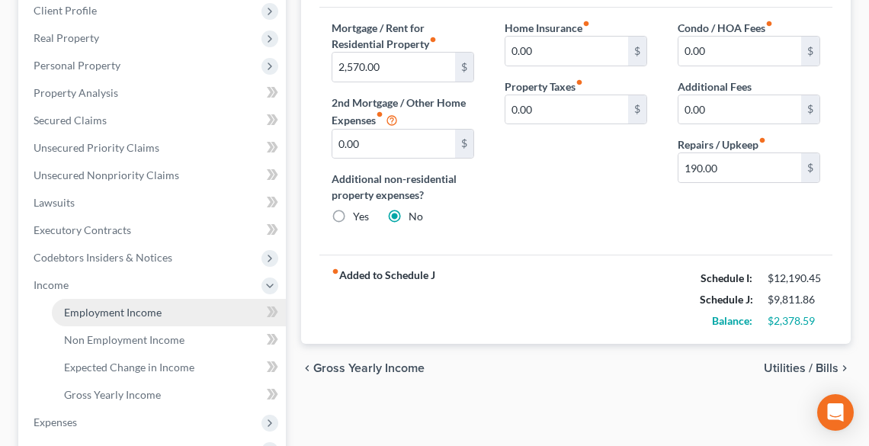
click at [159, 313] on span "Employment Income" at bounding box center [113, 312] width 98 height 13
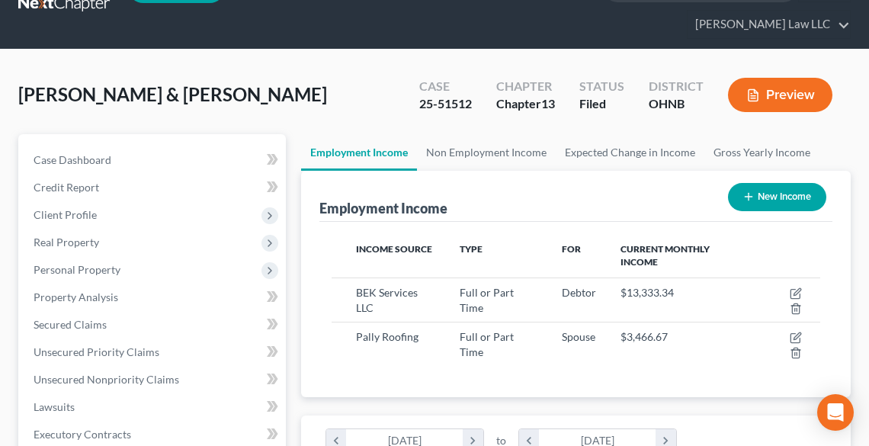
scroll to position [61, 0]
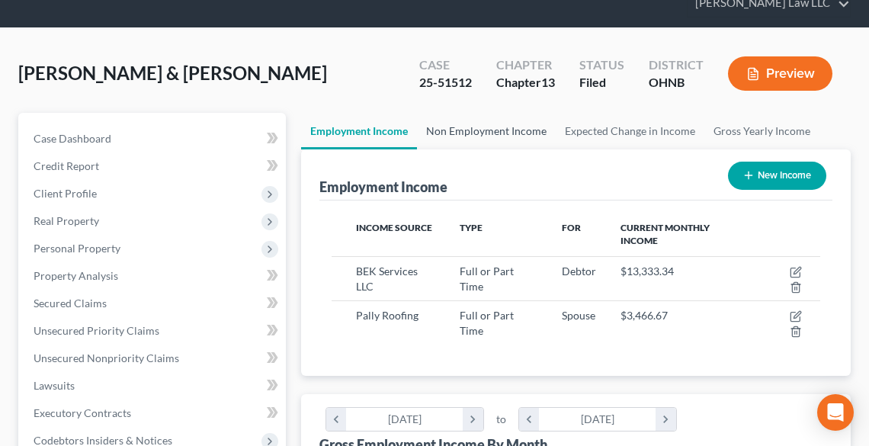
click at [478, 118] on link "Non Employment Income" at bounding box center [486, 131] width 139 height 37
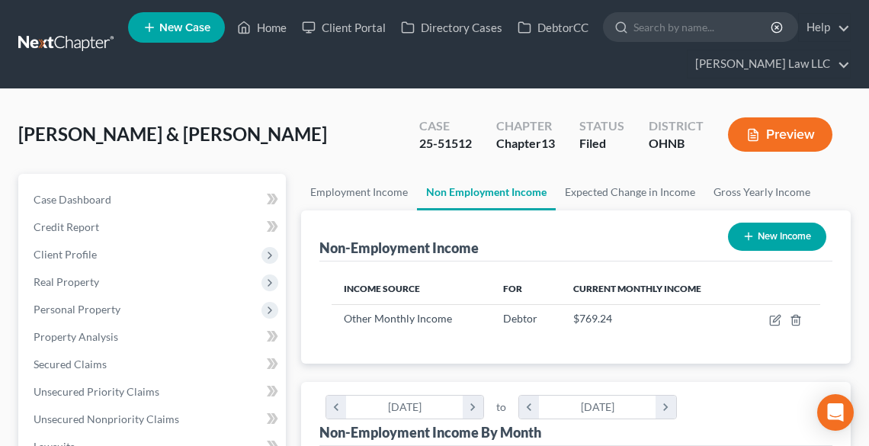
scroll to position [244, 518]
click at [367, 192] on link "Employment Income" at bounding box center [359, 192] width 116 height 37
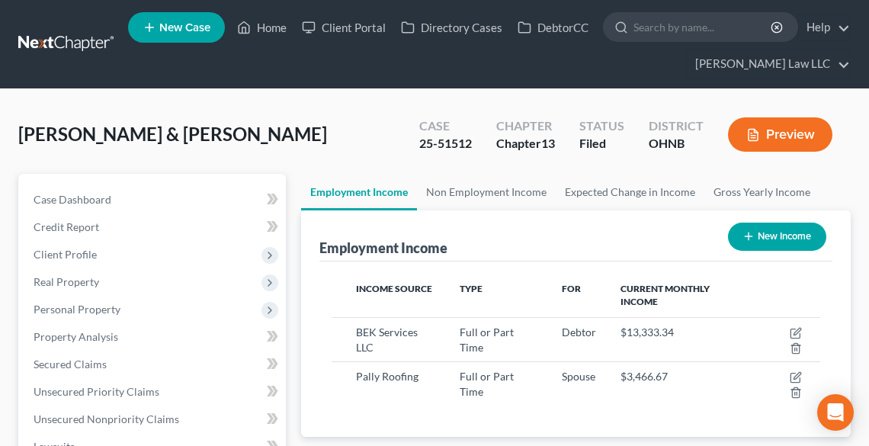
scroll to position [61, 0]
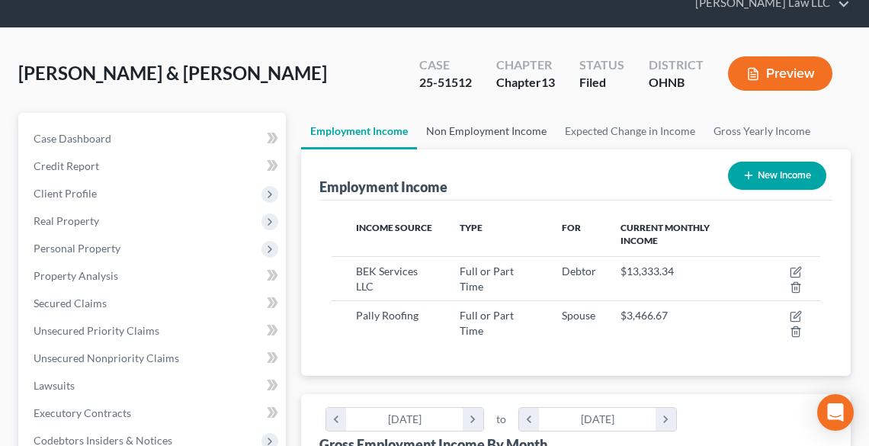
click at [505, 133] on link "Non Employment Income" at bounding box center [486, 131] width 139 height 37
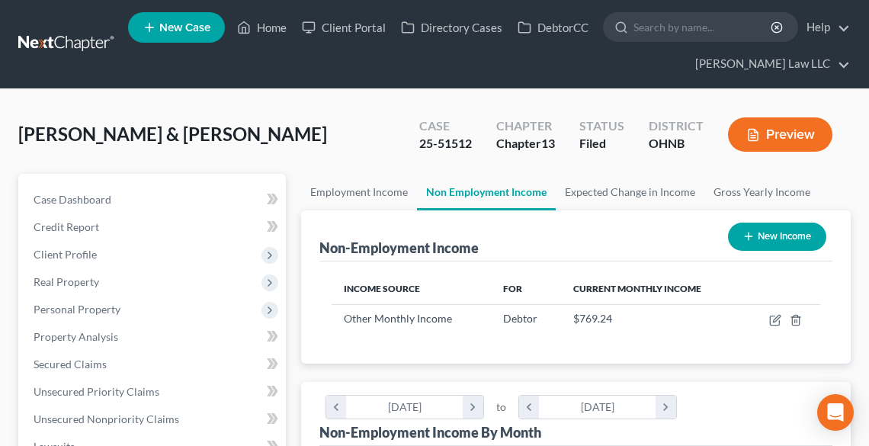
scroll to position [244, 518]
click at [362, 177] on link "Employment Income" at bounding box center [359, 192] width 116 height 37
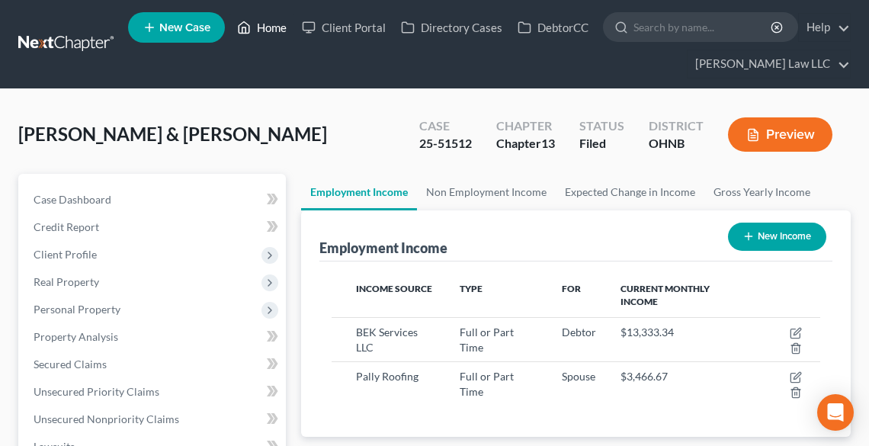
click at [277, 26] on link "Home" at bounding box center [261, 27] width 65 height 27
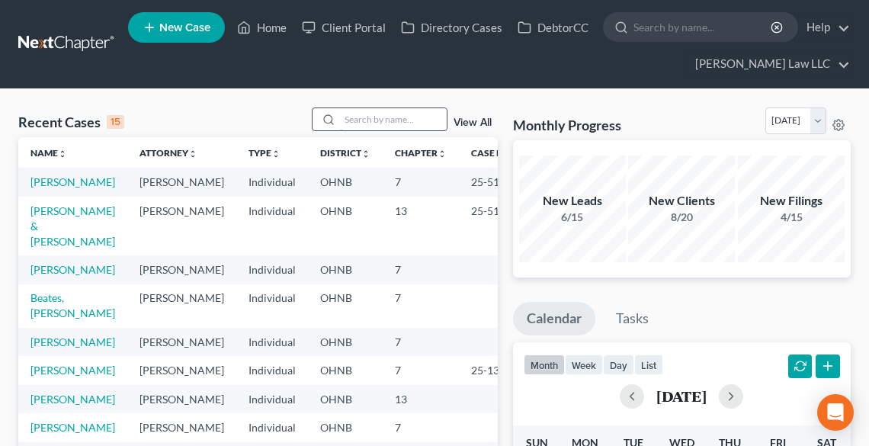
click at [364, 118] on input "search" at bounding box center [393, 119] width 107 height 22
type input "ferguson"
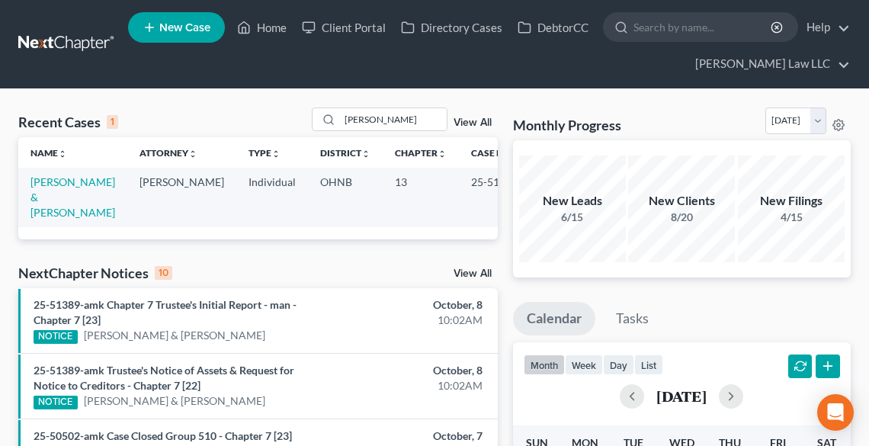
click at [58, 204] on td "[PERSON_NAME] & [PERSON_NAME]" at bounding box center [72, 197] width 109 height 59
click at [44, 195] on link "[PERSON_NAME] & [PERSON_NAME]" at bounding box center [72, 196] width 85 height 43
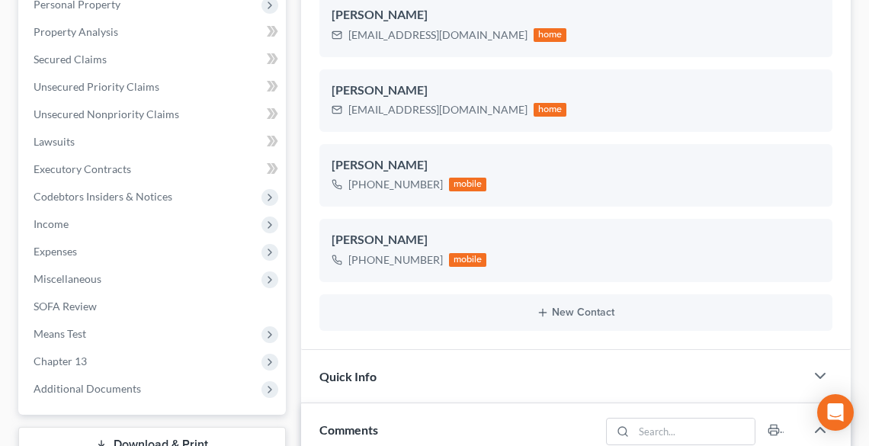
scroll to position [764, 0]
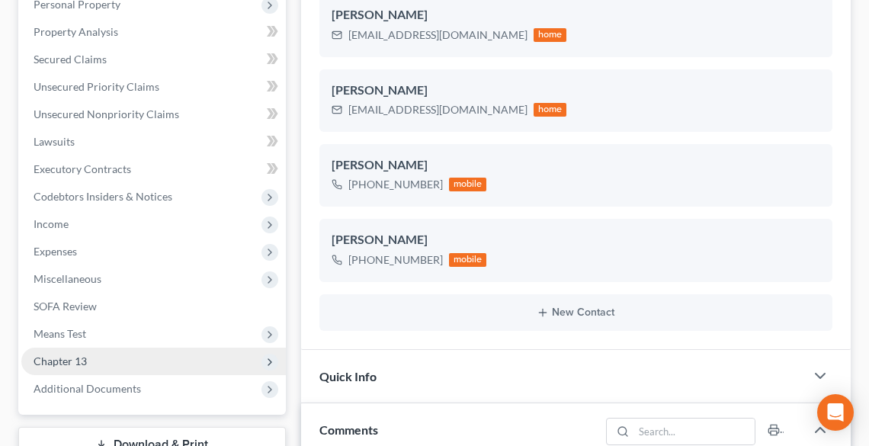
click at [76, 360] on span "Chapter 13" at bounding box center [60, 360] width 53 height 13
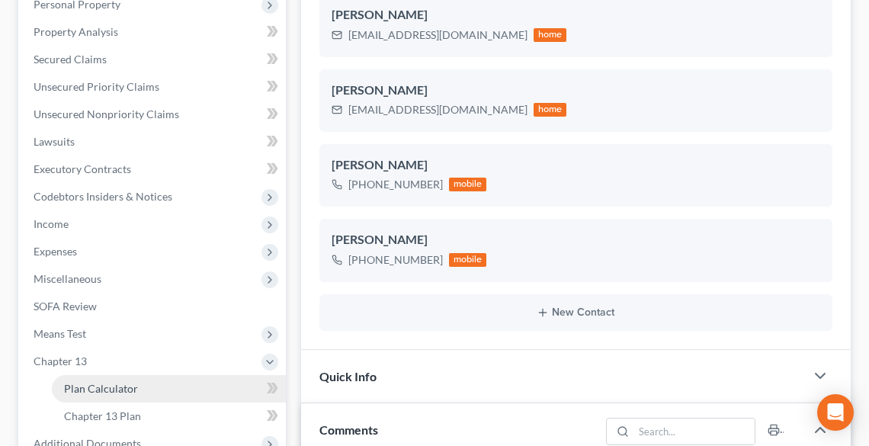
click at [103, 390] on span "Plan Calculator" at bounding box center [101, 388] width 74 height 13
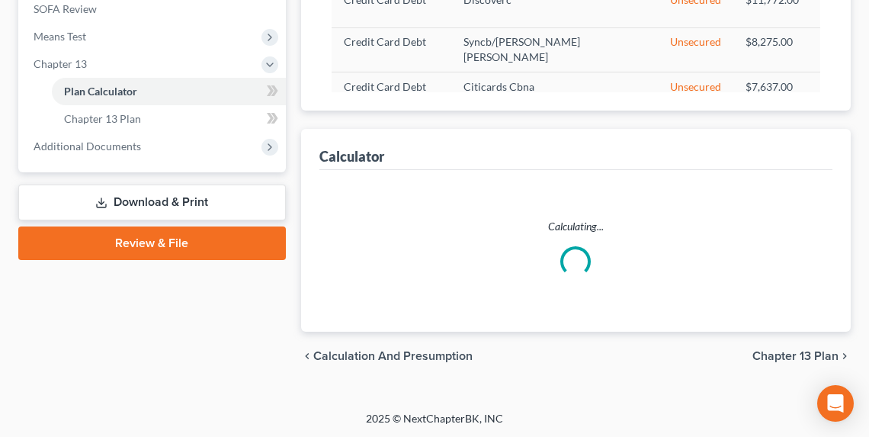
select select "59"
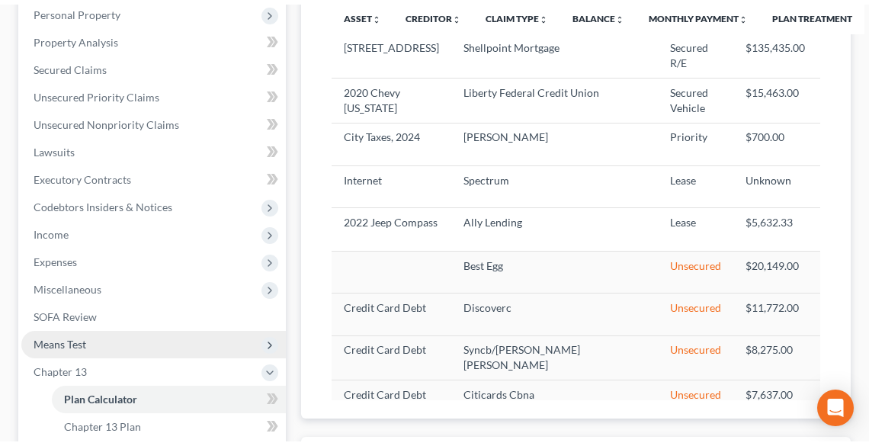
scroll to position [297, 0]
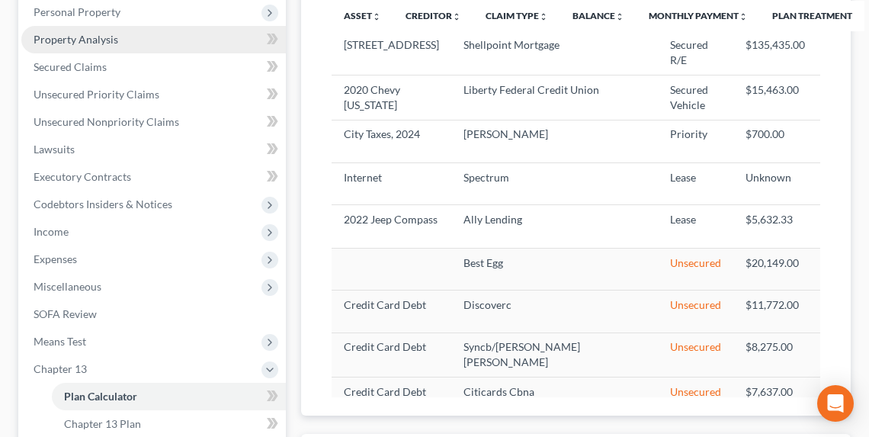
click at [95, 42] on span "Property Analysis" at bounding box center [76, 39] width 85 height 13
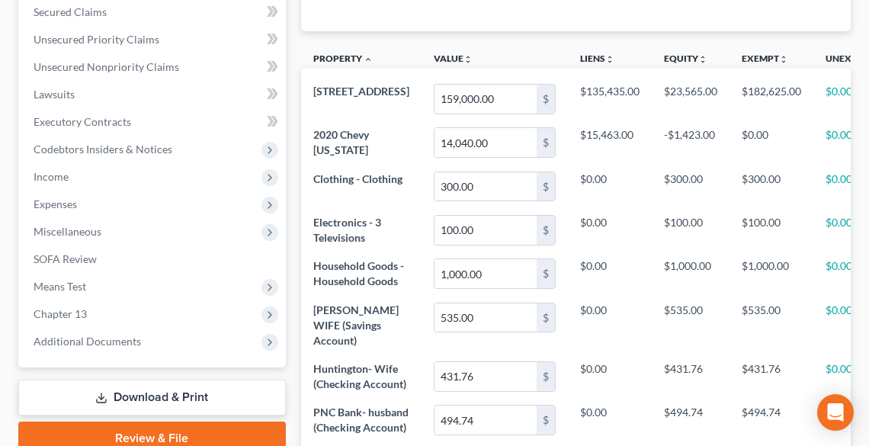
scroll to position [427, 0]
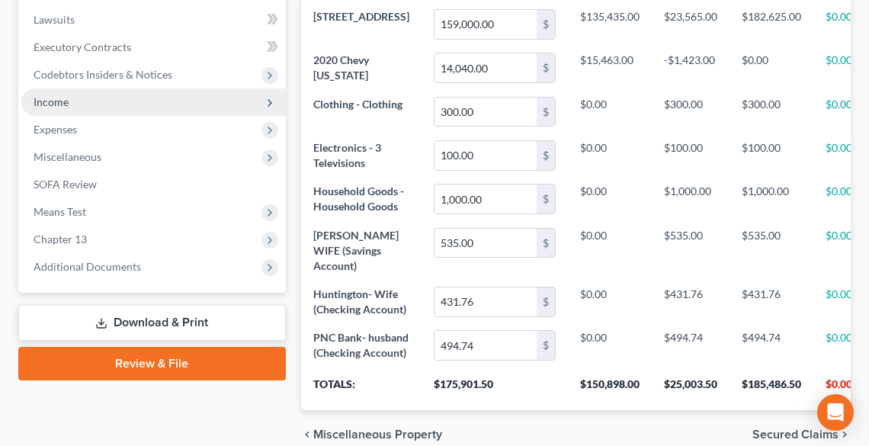
click at [73, 100] on span "Income" at bounding box center [153, 101] width 264 height 27
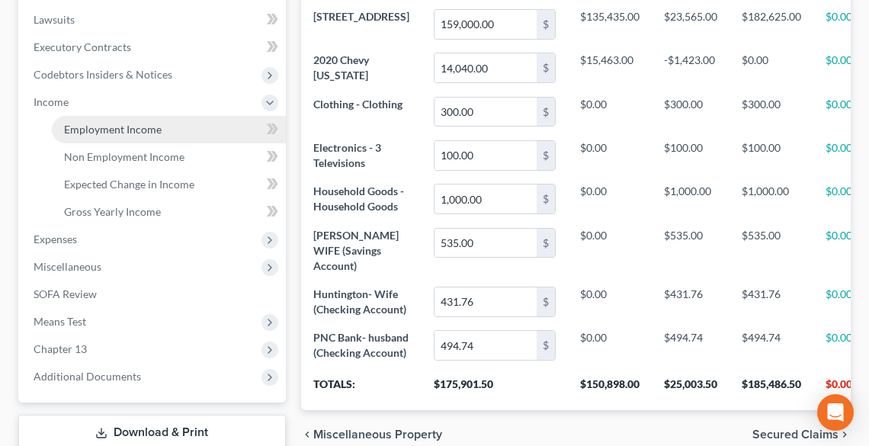
click at [104, 131] on span "Employment Income" at bounding box center [113, 129] width 98 height 13
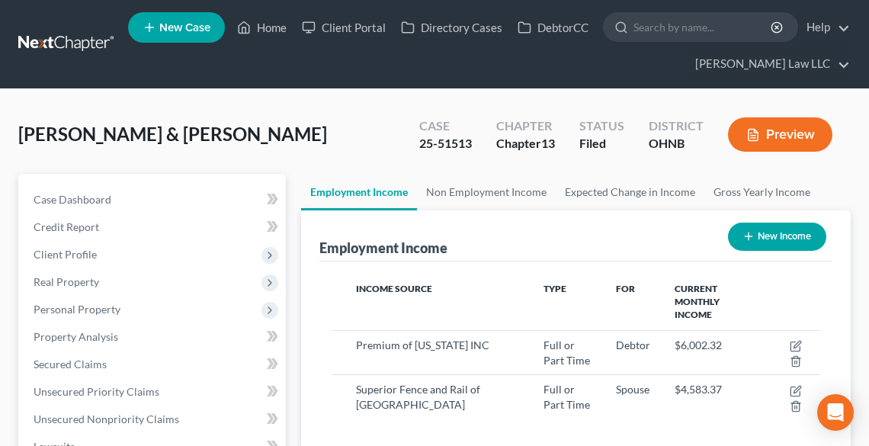
scroll to position [61, 0]
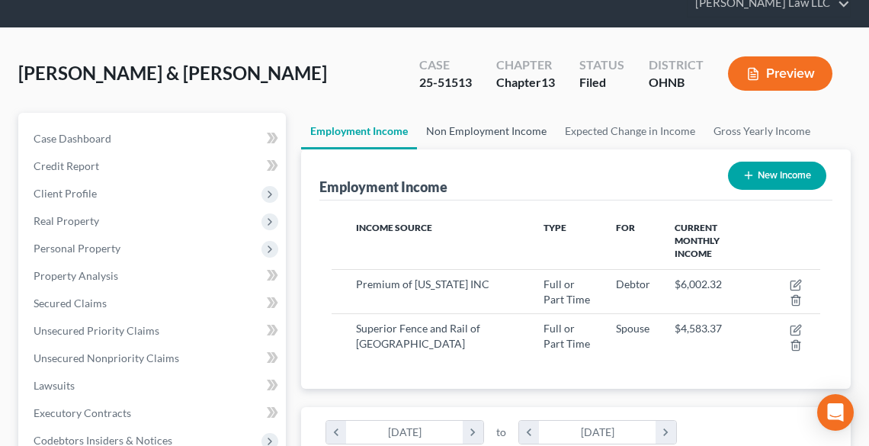
click at [481, 119] on link "Non Employment Income" at bounding box center [486, 131] width 139 height 37
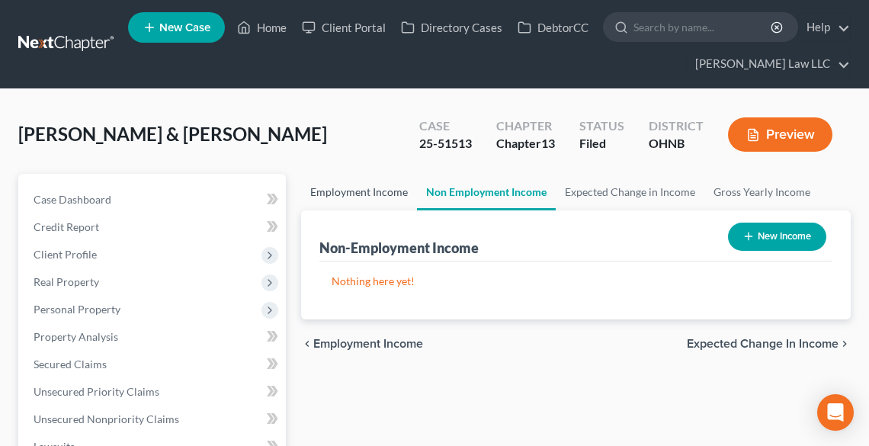
click at [369, 180] on link "Employment Income" at bounding box center [359, 192] width 116 height 37
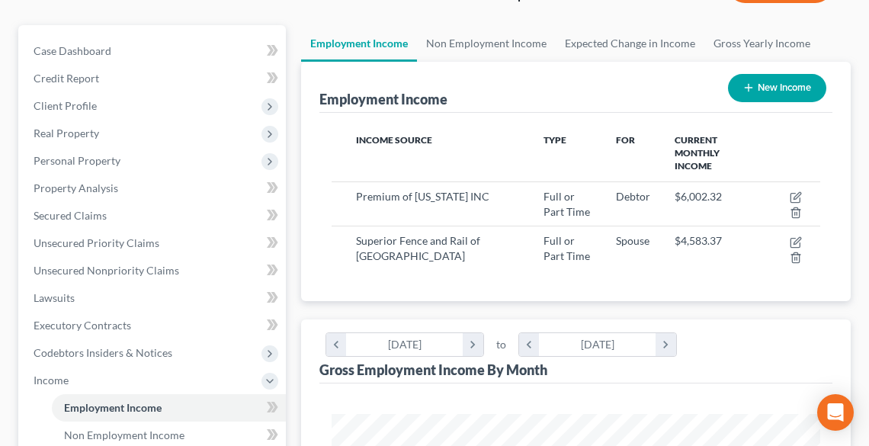
scroll to position [183, 0]
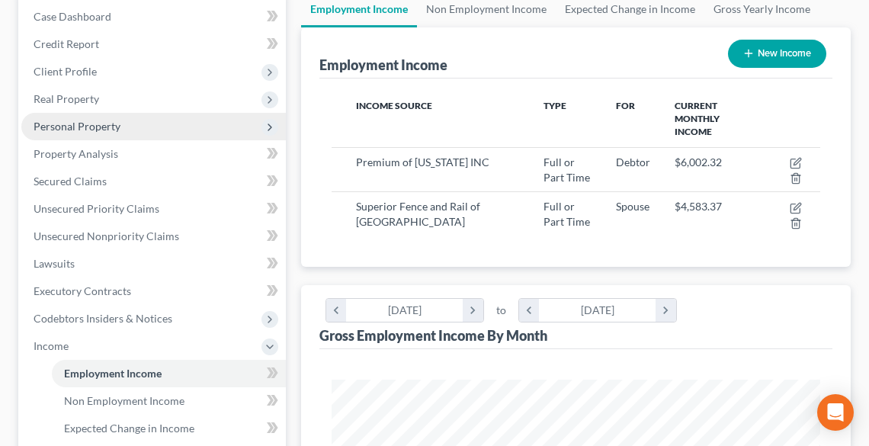
click at [109, 128] on span "Personal Property" at bounding box center [77, 126] width 87 height 13
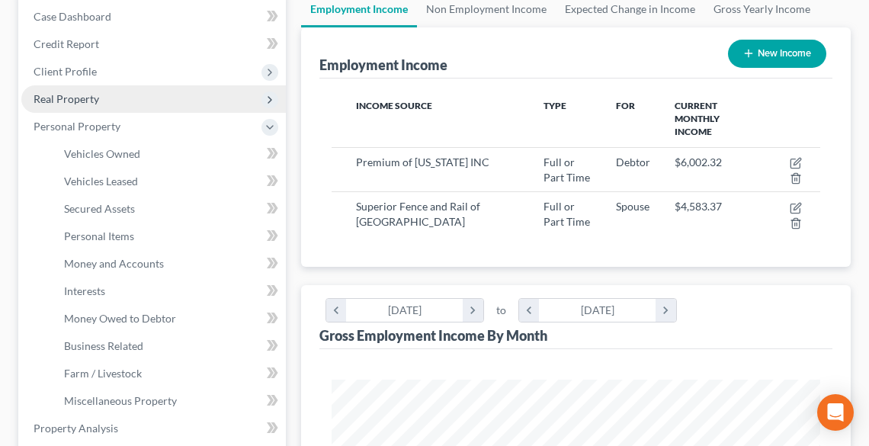
click at [87, 102] on span "Real Property" at bounding box center [67, 98] width 66 height 13
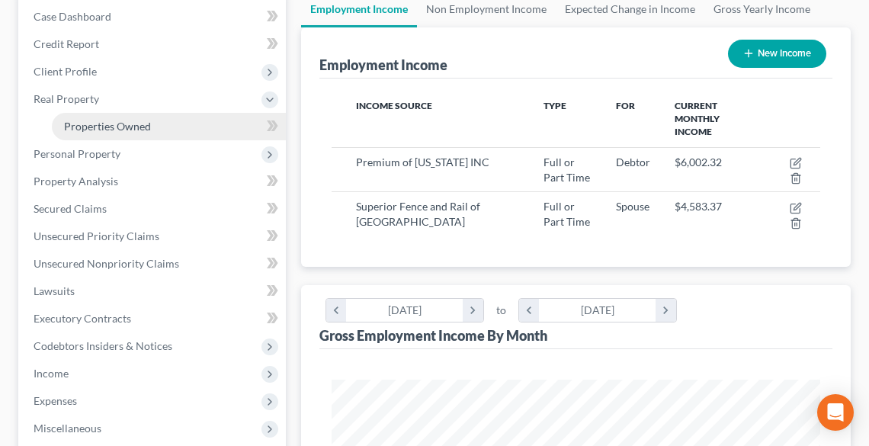
click at [105, 126] on span "Properties Owned" at bounding box center [107, 126] width 87 height 13
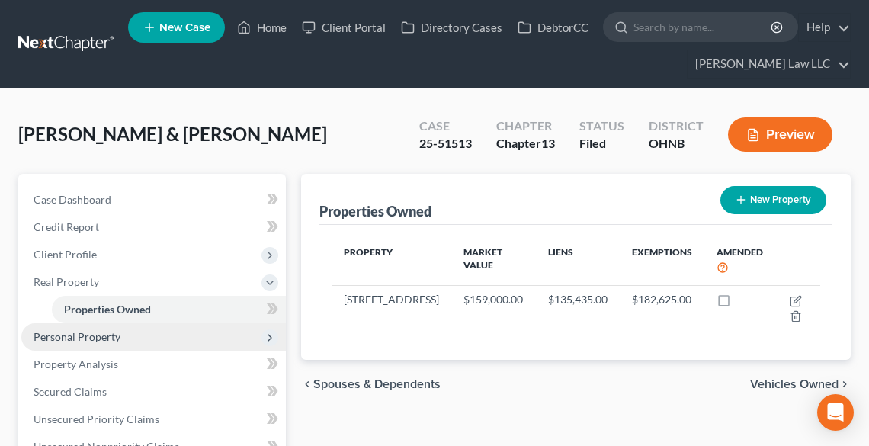
click at [88, 334] on span "Personal Property" at bounding box center [77, 336] width 87 height 13
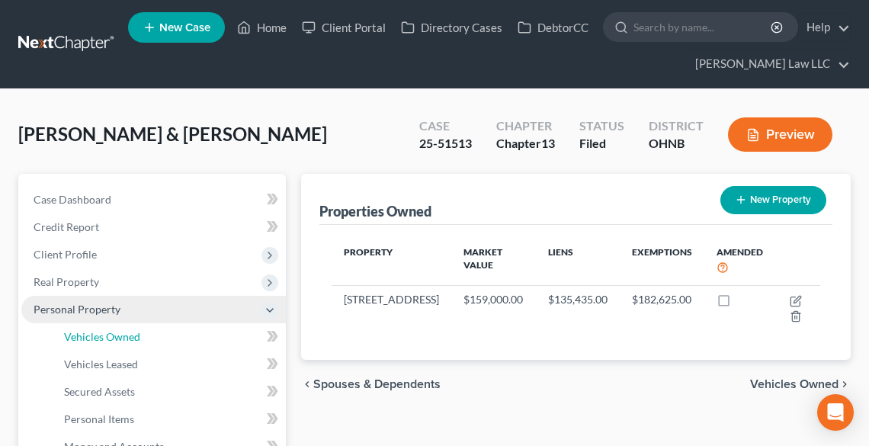
click at [88, 334] on span "Vehicles Owned" at bounding box center [102, 336] width 76 height 13
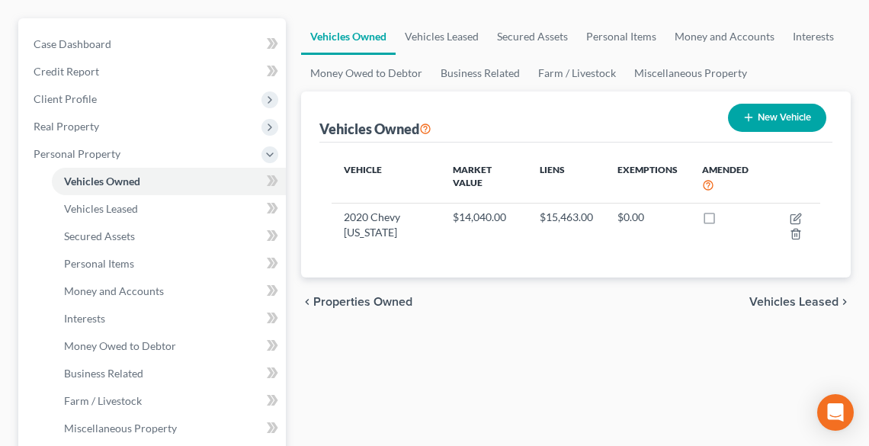
scroll to position [183, 0]
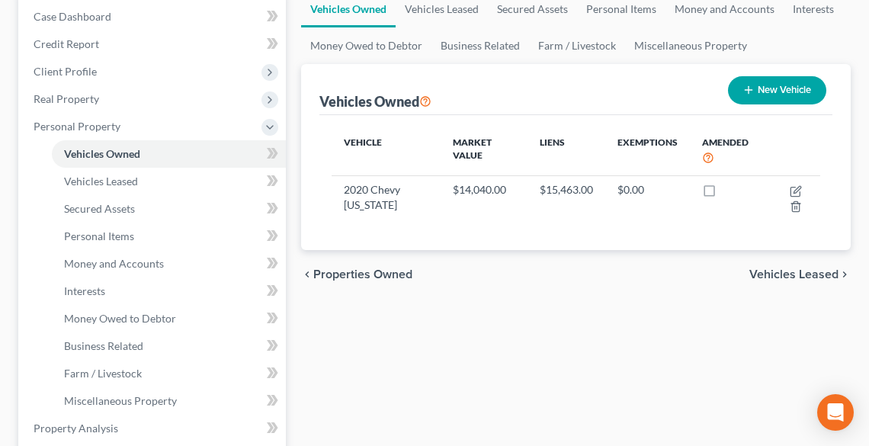
click at [800, 268] on span "Vehicles Leased" at bounding box center [793, 274] width 89 height 12
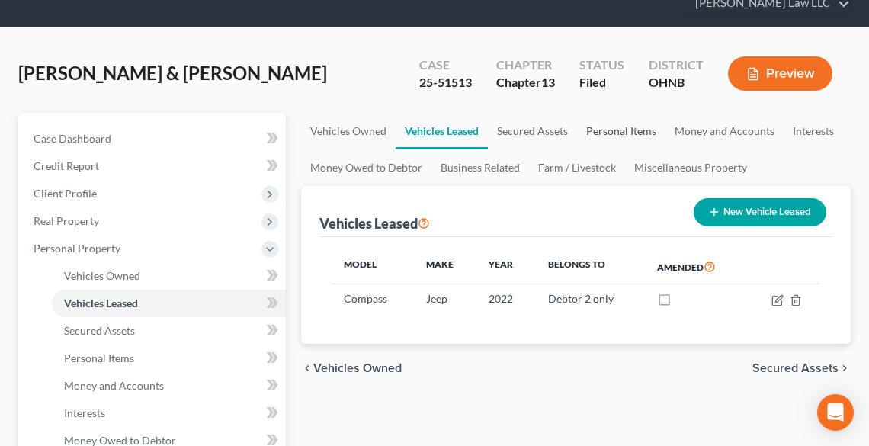
click at [597, 131] on link "Personal Items" at bounding box center [621, 131] width 88 height 37
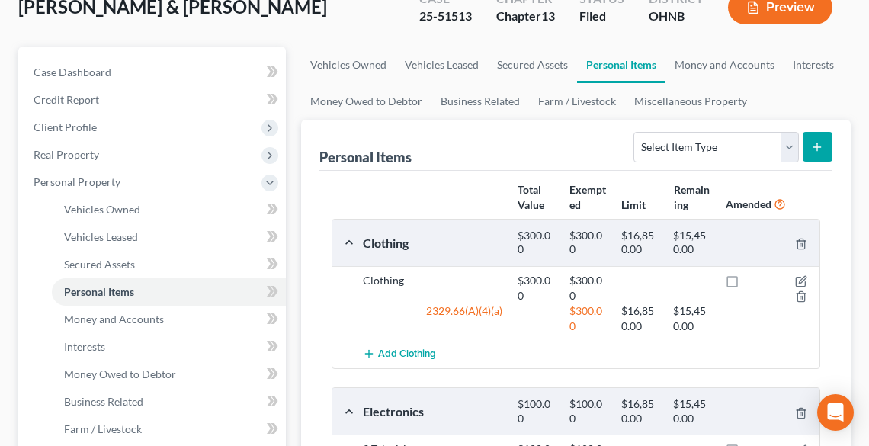
scroll to position [122, 0]
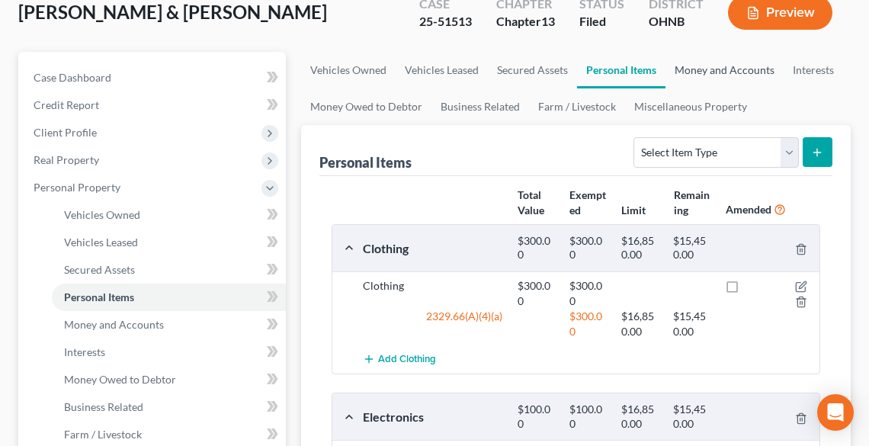
click at [710, 67] on link "Money and Accounts" at bounding box center [724, 70] width 118 height 37
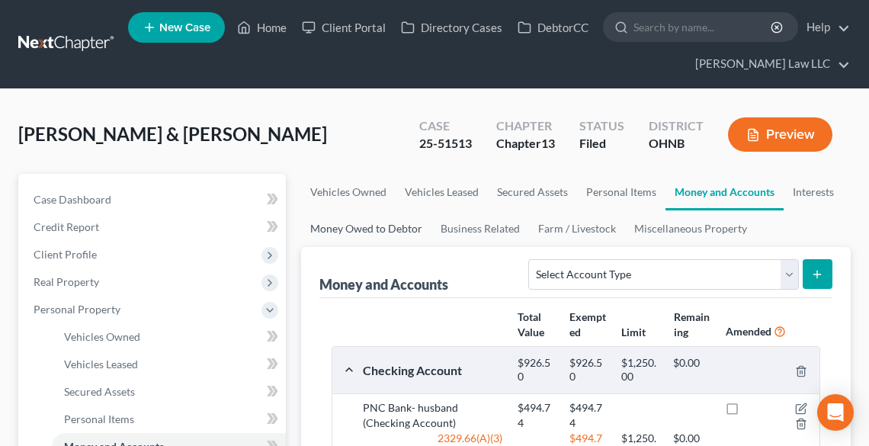
click at [387, 229] on link "Money Owed to Debtor" at bounding box center [366, 228] width 130 height 37
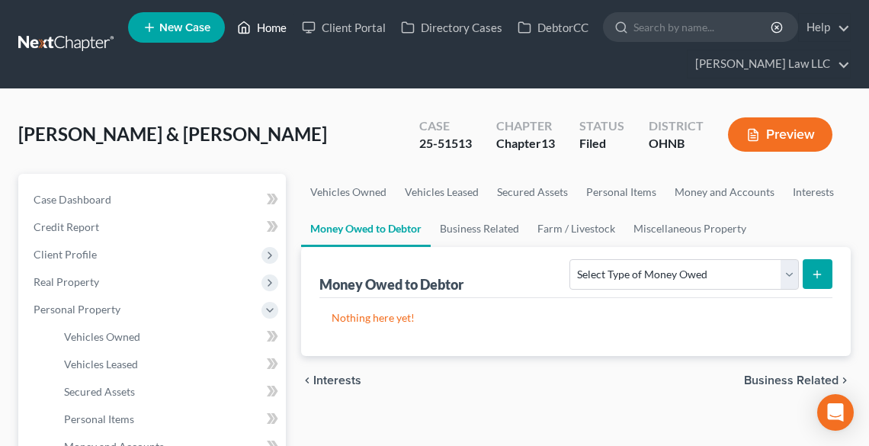
click at [259, 30] on link "Home" at bounding box center [261, 27] width 65 height 27
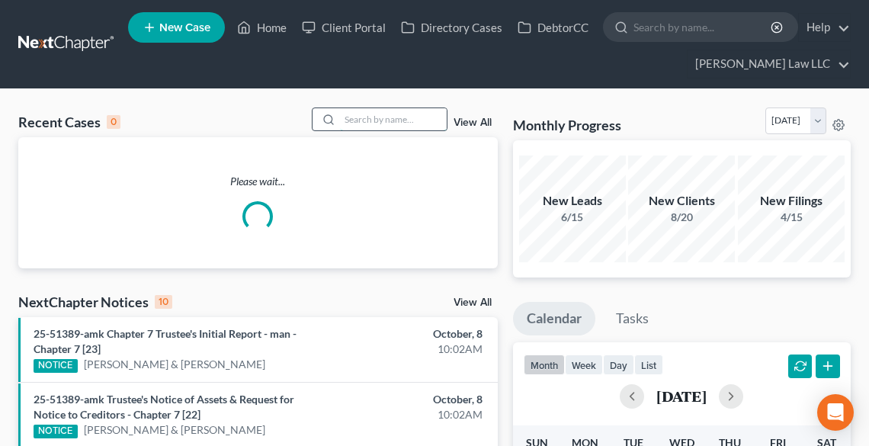
click at [365, 120] on input "search" at bounding box center [393, 119] width 107 height 22
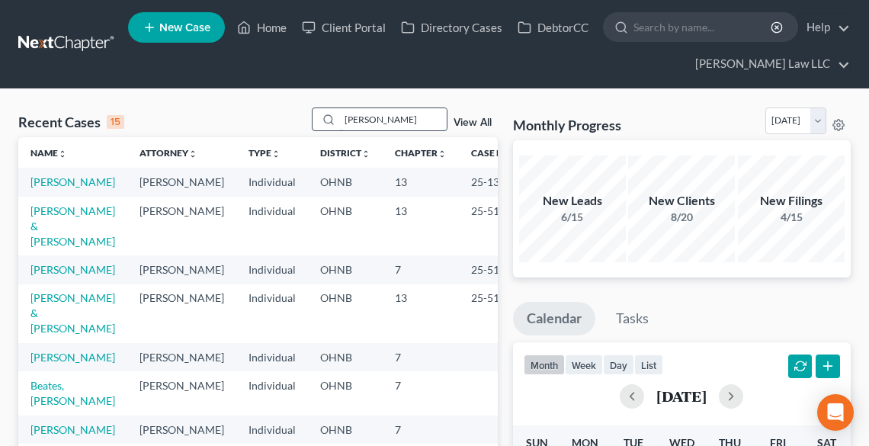
type input "domec"
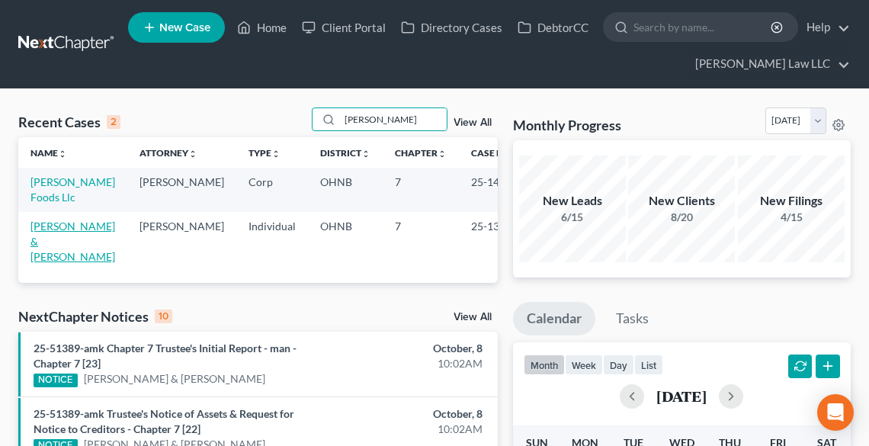
click at [37, 240] on link "Domec, Jeffery & Erica" at bounding box center [72, 240] width 85 height 43
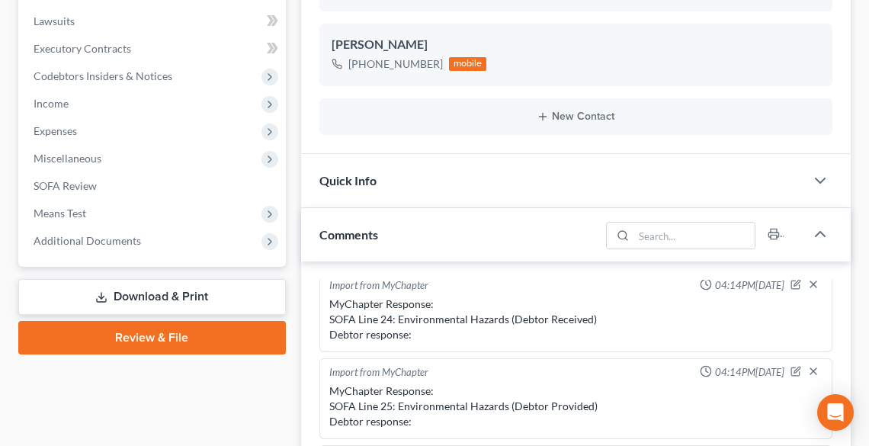
scroll to position [427, 0]
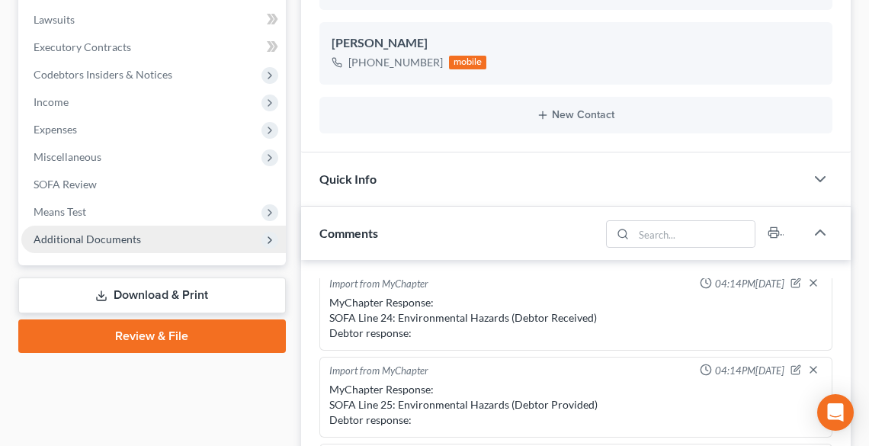
click at [53, 239] on span "Additional Documents" at bounding box center [87, 238] width 107 height 13
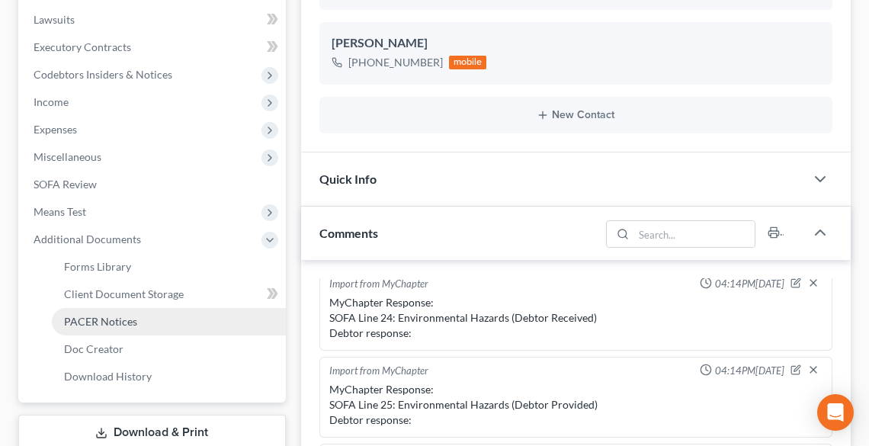
click at [99, 319] on span "PACER Notices" at bounding box center [100, 321] width 73 height 13
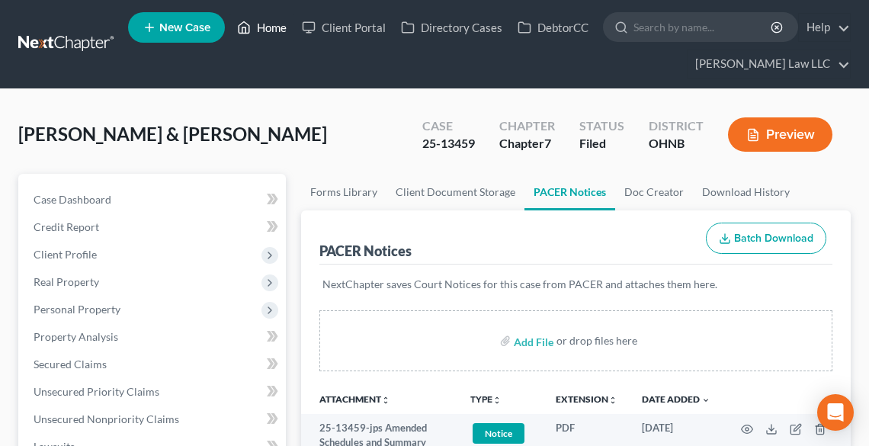
click at [261, 30] on link "Home" at bounding box center [261, 27] width 65 height 27
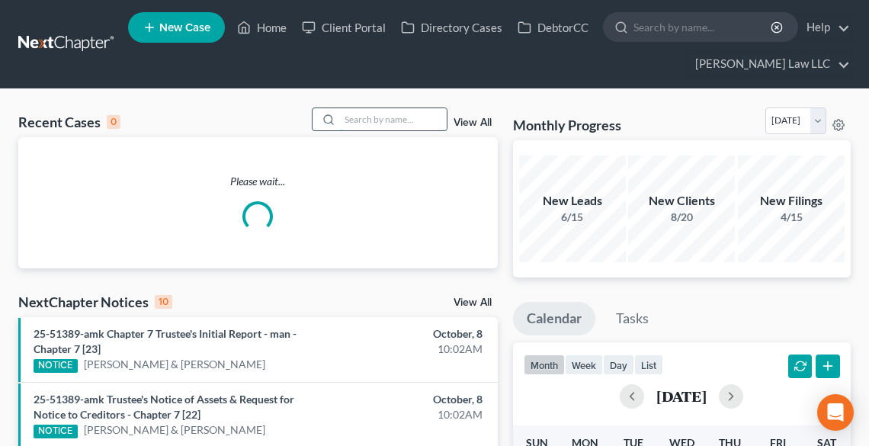
drag, startPoint x: 360, startPoint y: 117, endPoint x: 351, endPoint y: 110, distance: 11.6
click at [360, 115] on input "search" at bounding box center [393, 119] width 107 height 22
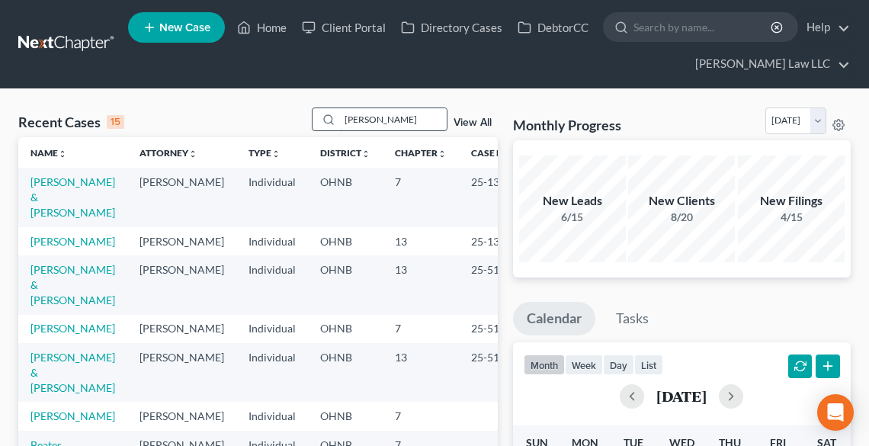
type input "ROBERTS"
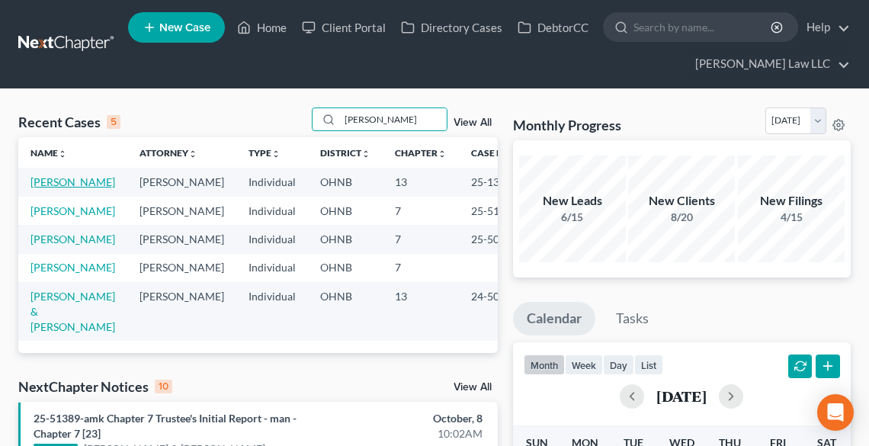
click at [62, 180] on link "Roberts, April" at bounding box center [72, 181] width 85 height 13
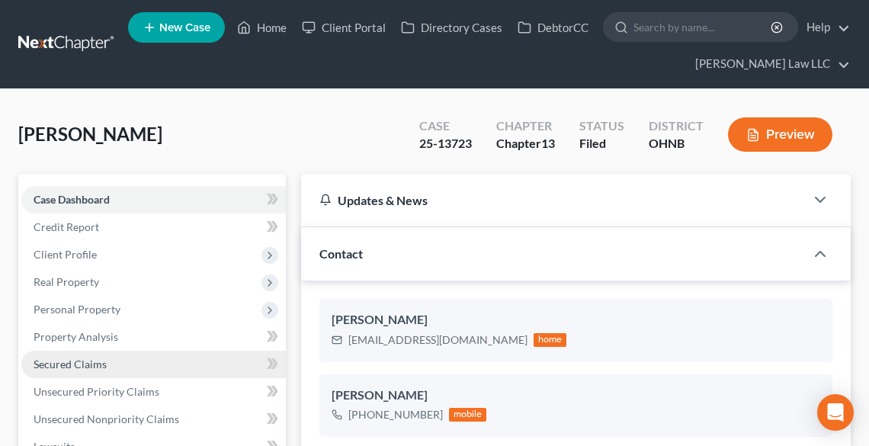
scroll to position [366, 0]
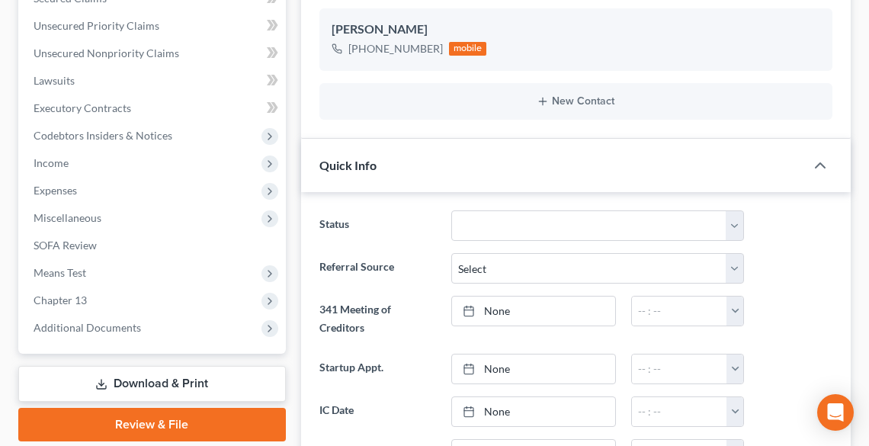
click at [107, 341] on div "Case Dashboard Payments Invoices Payments Payments Credit Report Client Profile…" at bounding box center [151, 81] width 267 height 546
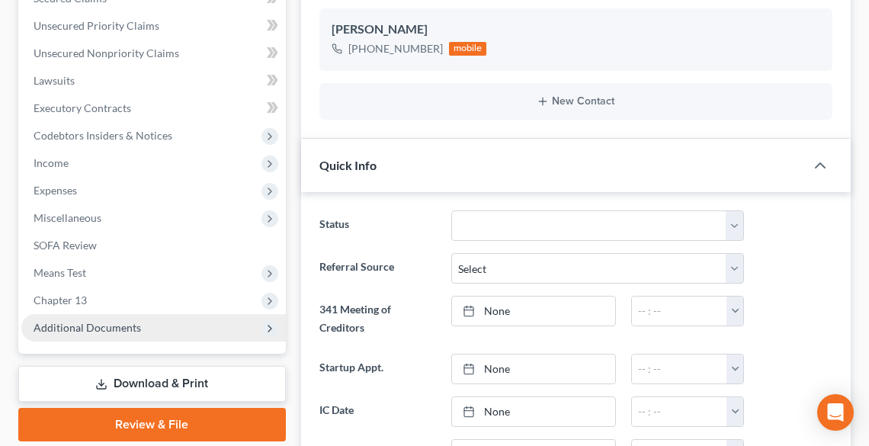
click at [104, 329] on span "Additional Documents" at bounding box center [87, 327] width 107 height 13
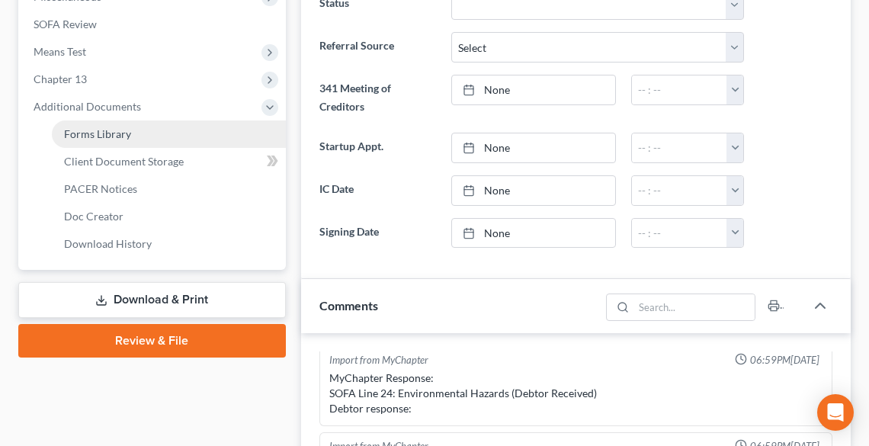
scroll to position [732, 0]
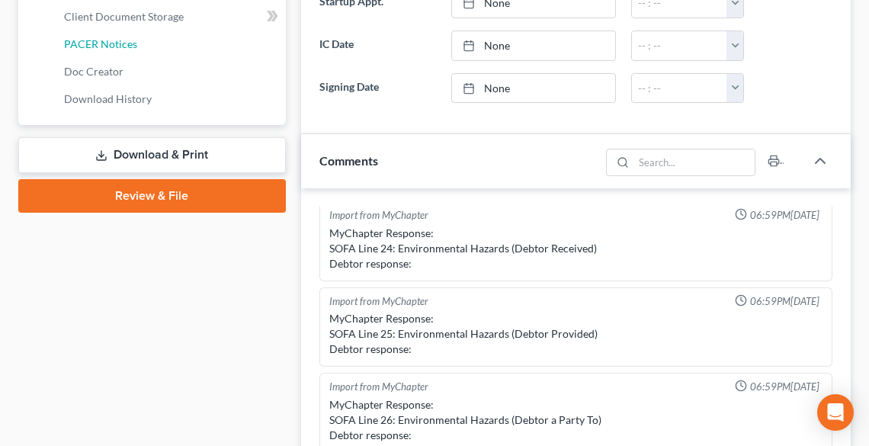
click at [109, 46] on span "PACER Notices" at bounding box center [100, 43] width 73 height 13
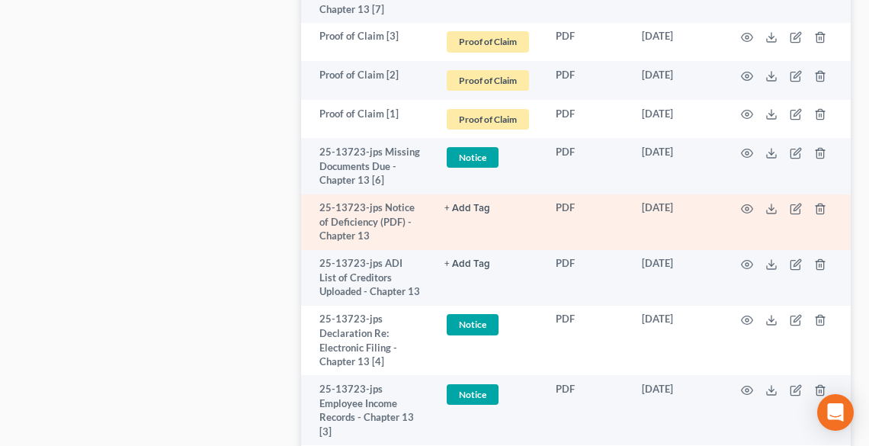
scroll to position [3635, 0]
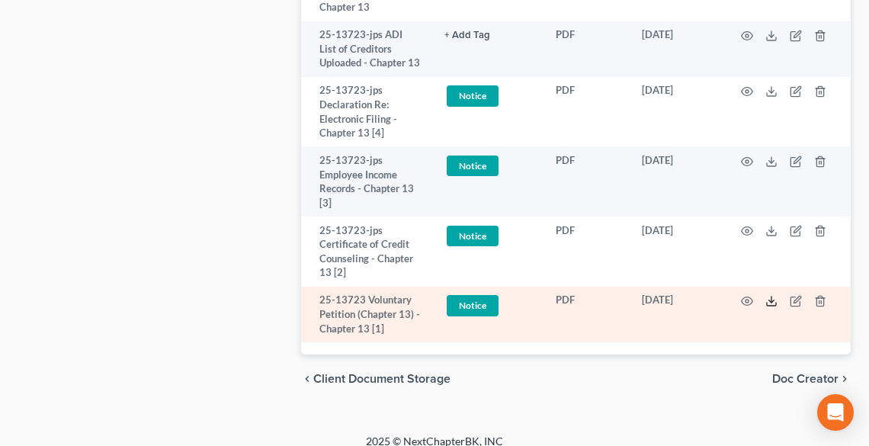
click at [770, 295] on icon at bounding box center [771, 301] width 12 height 12
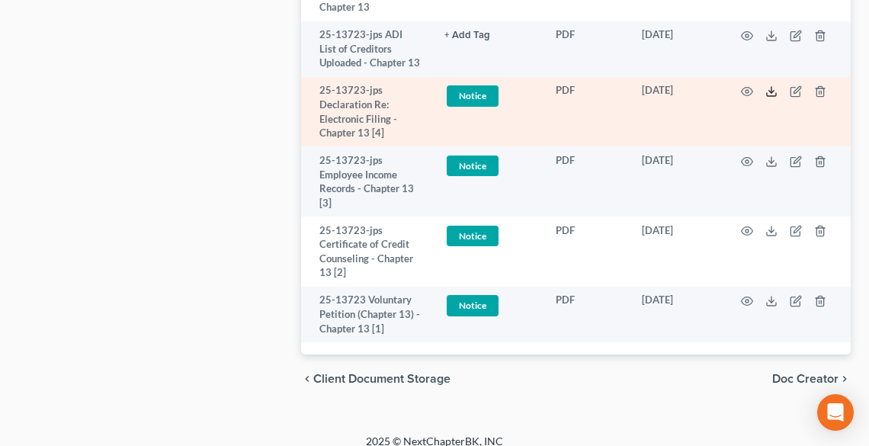
click at [767, 85] on icon at bounding box center [771, 91] width 12 height 12
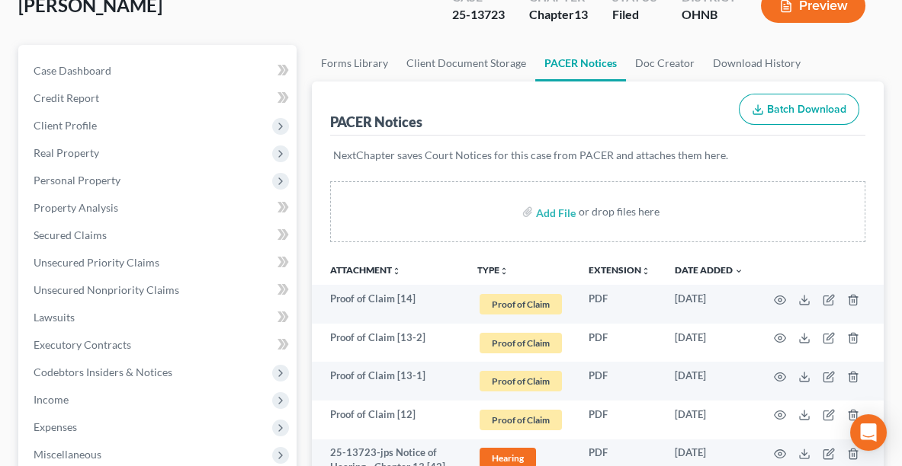
scroll to position [0, 0]
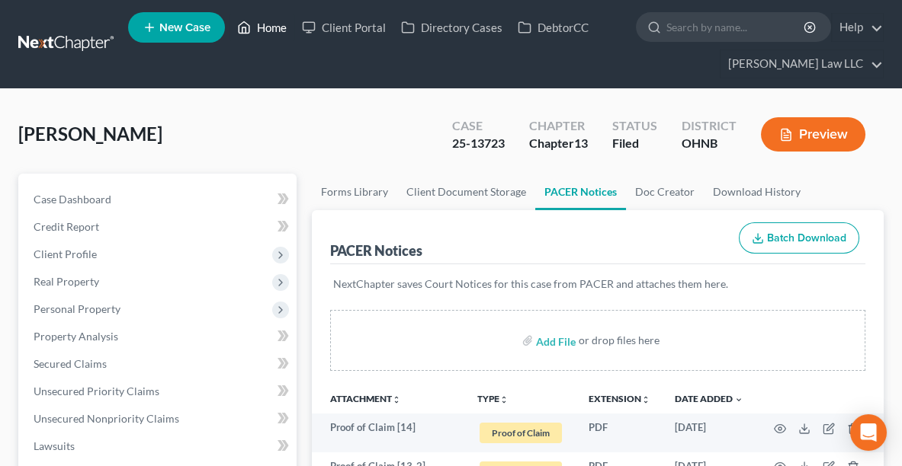
click at [266, 29] on link "Home" at bounding box center [261, 27] width 65 height 27
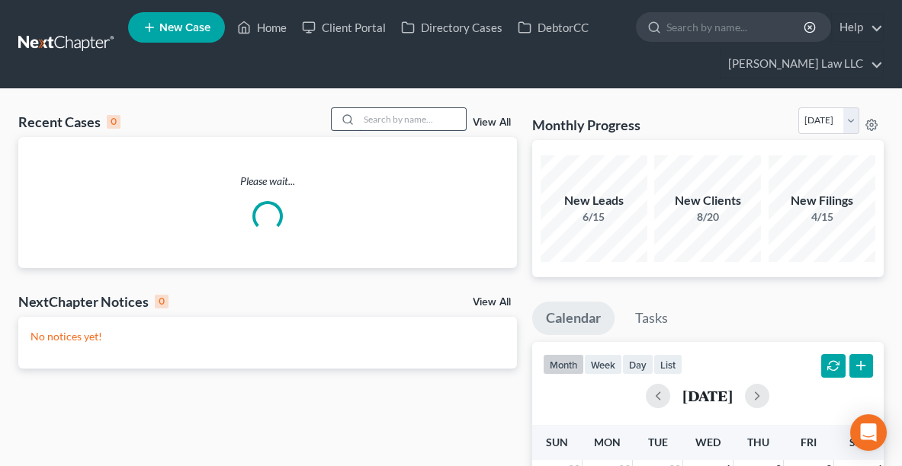
click at [421, 120] on input "search" at bounding box center [412, 119] width 107 height 22
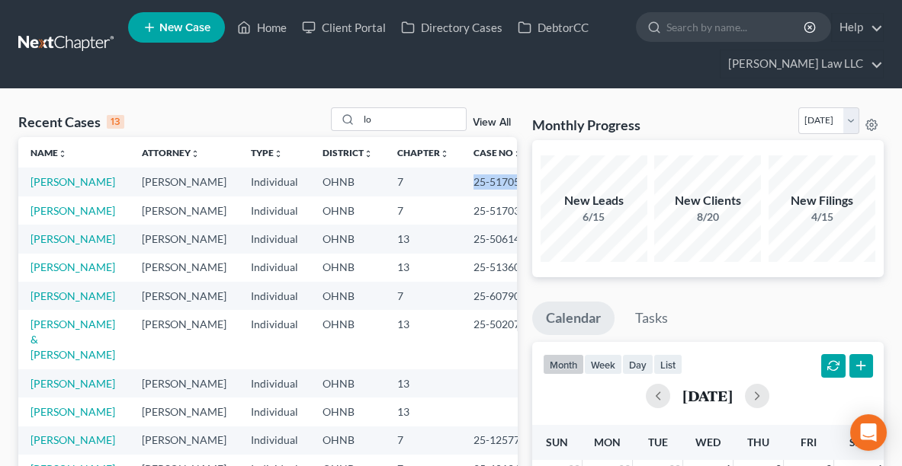
drag, startPoint x: 493, startPoint y: 183, endPoint x: 445, endPoint y: 184, distance: 48.0
click at [461, 184] on td "25-51705" at bounding box center [497, 182] width 73 height 28
copy td "25-51705"
click at [413, 123] on input "lo" at bounding box center [412, 119] width 107 height 22
type input "l"
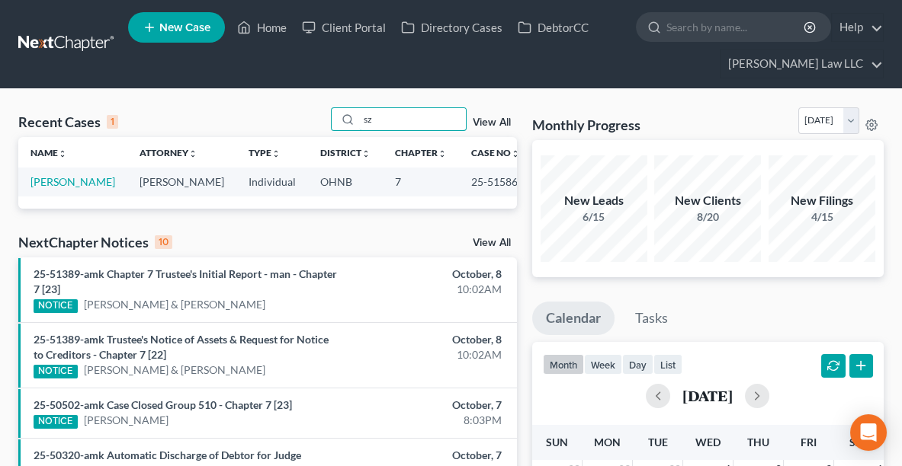
type input "sz"
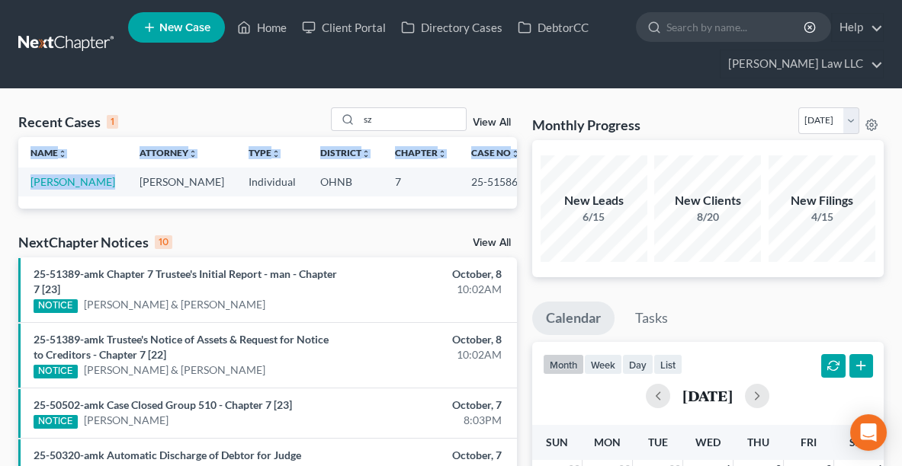
drag, startPoint x: 93, startPoint y: 178, endPoint x: 9, endPoint y: 182, distance: 83.9
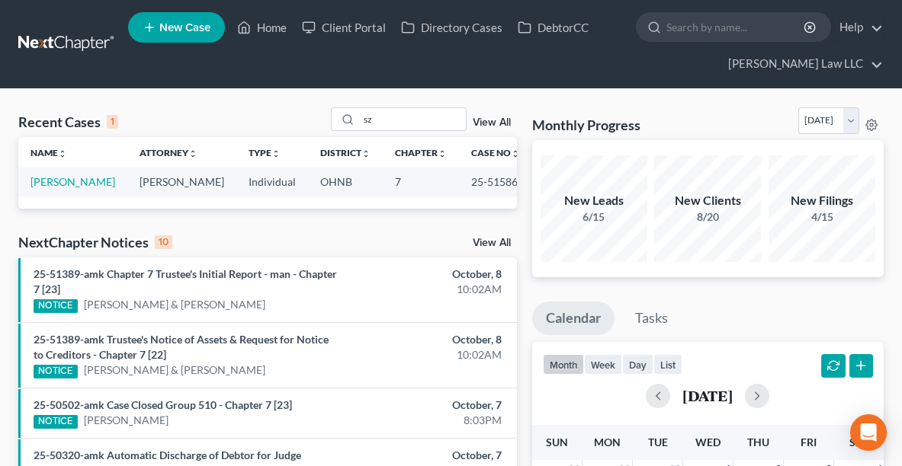
click at [133, 192] on td "[PERSON_NAME]" at bounding box center [181, 182] width 109 height 28
drag, startPoint x: 106, startPoint y: 187, endPoint x: 25, endPoint y: 187, distance: 80.8
click at [25, 187] on td "Szajko, Tanya" at bounding box center [72, 182] width 109 height 28
copy link "Szajko, Tanya"
click at [75, 176] on link "Szajko, Tanya" at bounding box center [72, 181] width 85 height 13
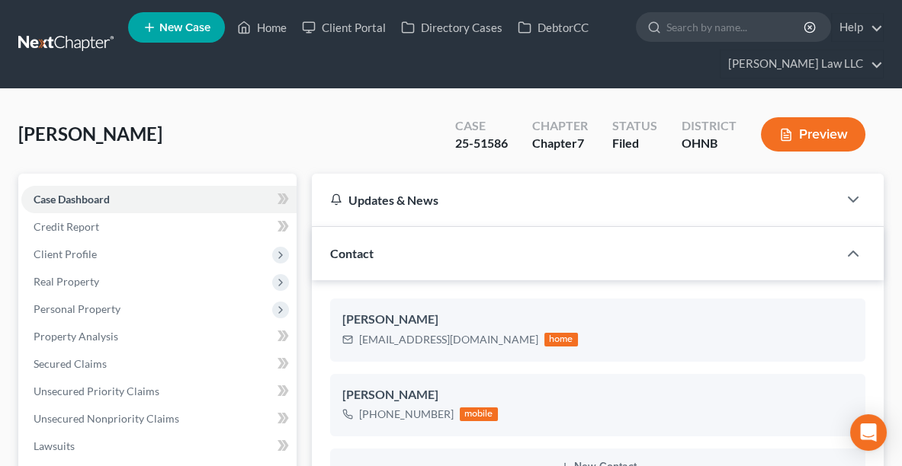
scroll to position [308, 0]
